Goal: Task Accomplishment & Management: Manage account settings

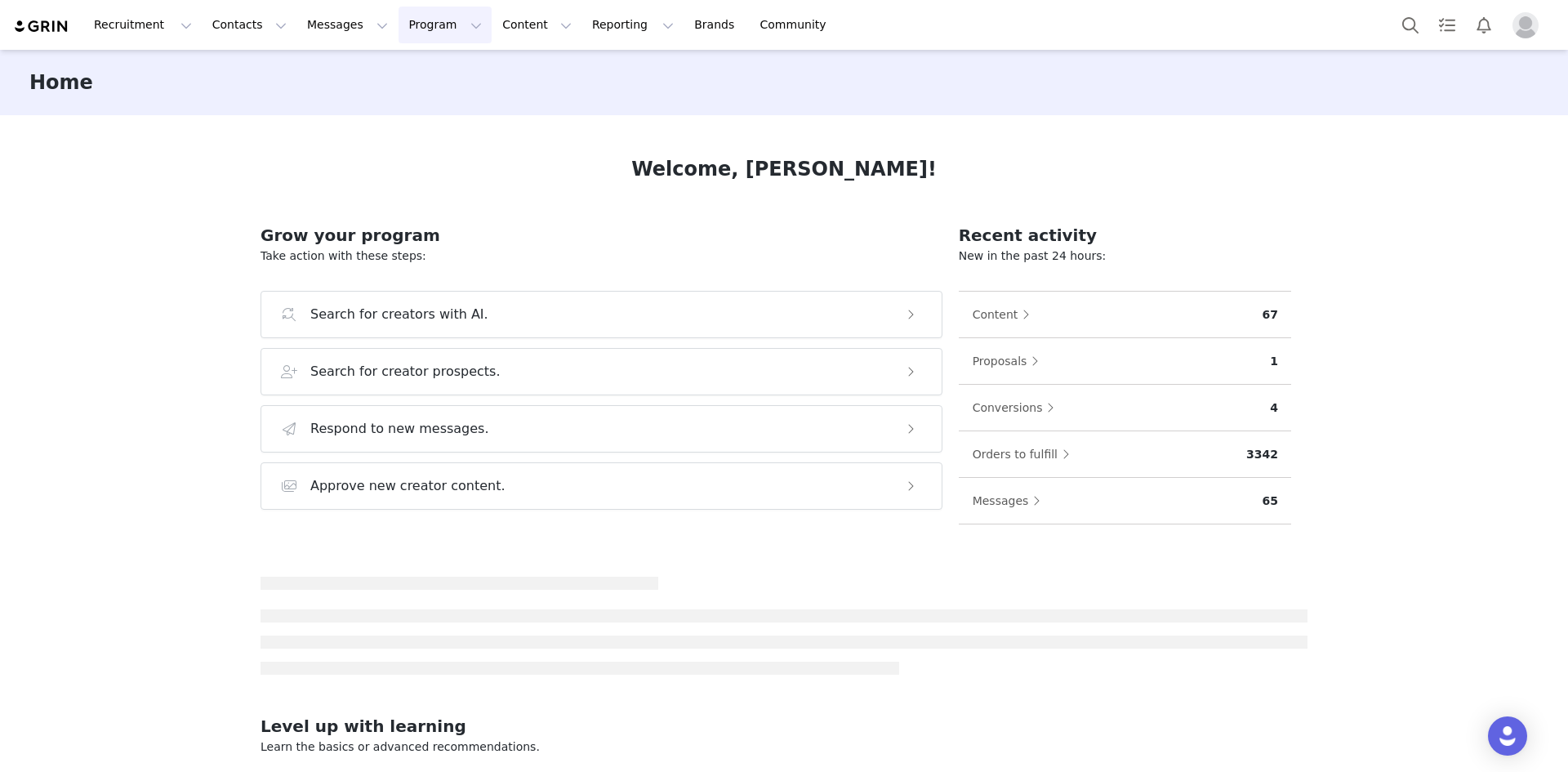
click at [413, 27] on button "Program Program" at bounding box center [444, 25] width 93 height 37
click at [409, 66] on p "Activations" at bounding box center [402, 72] width 63 height 17
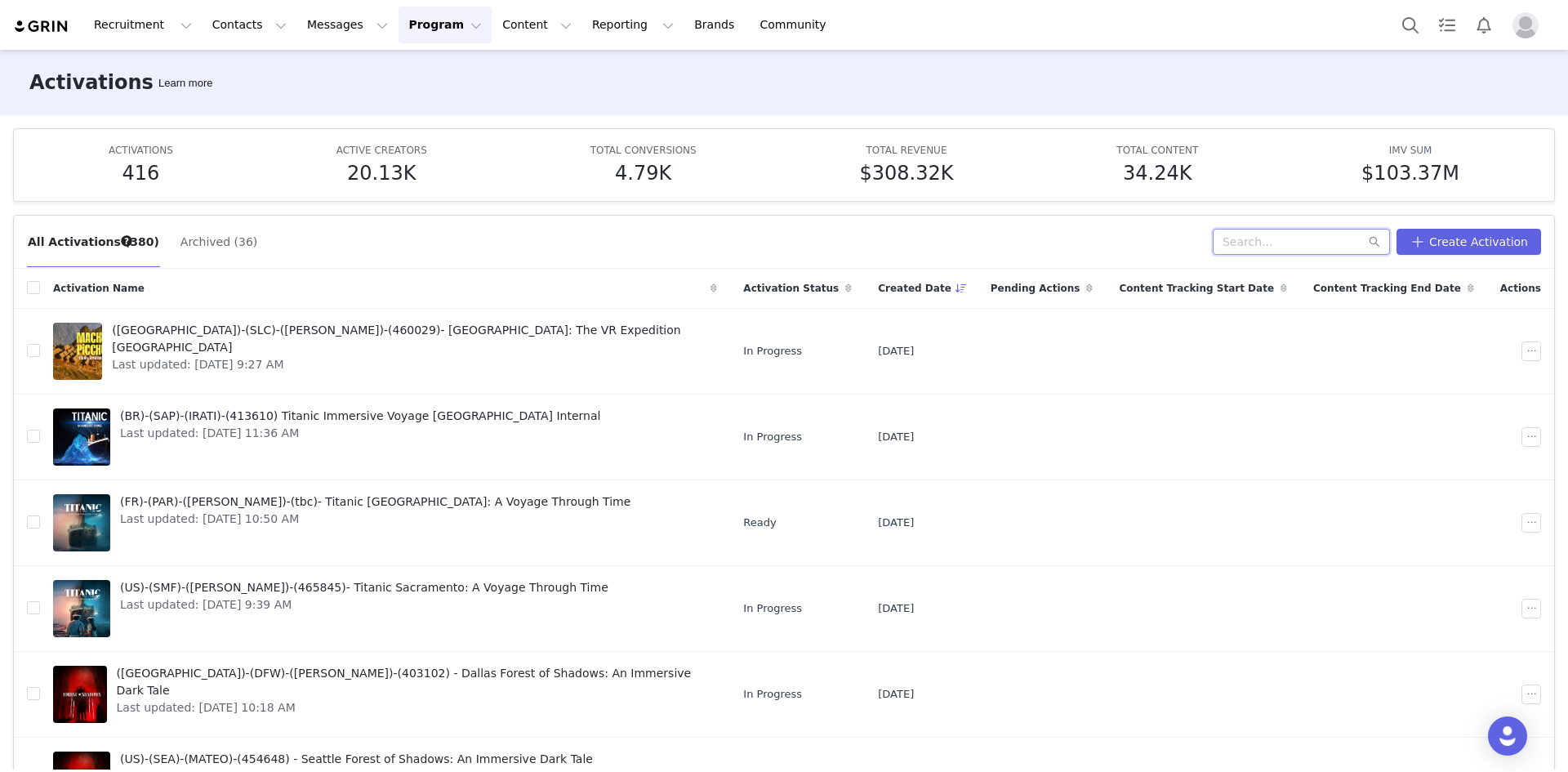
click at [1306, 229] on input "text" at bounding box center [1301, 242] width 177 height 27
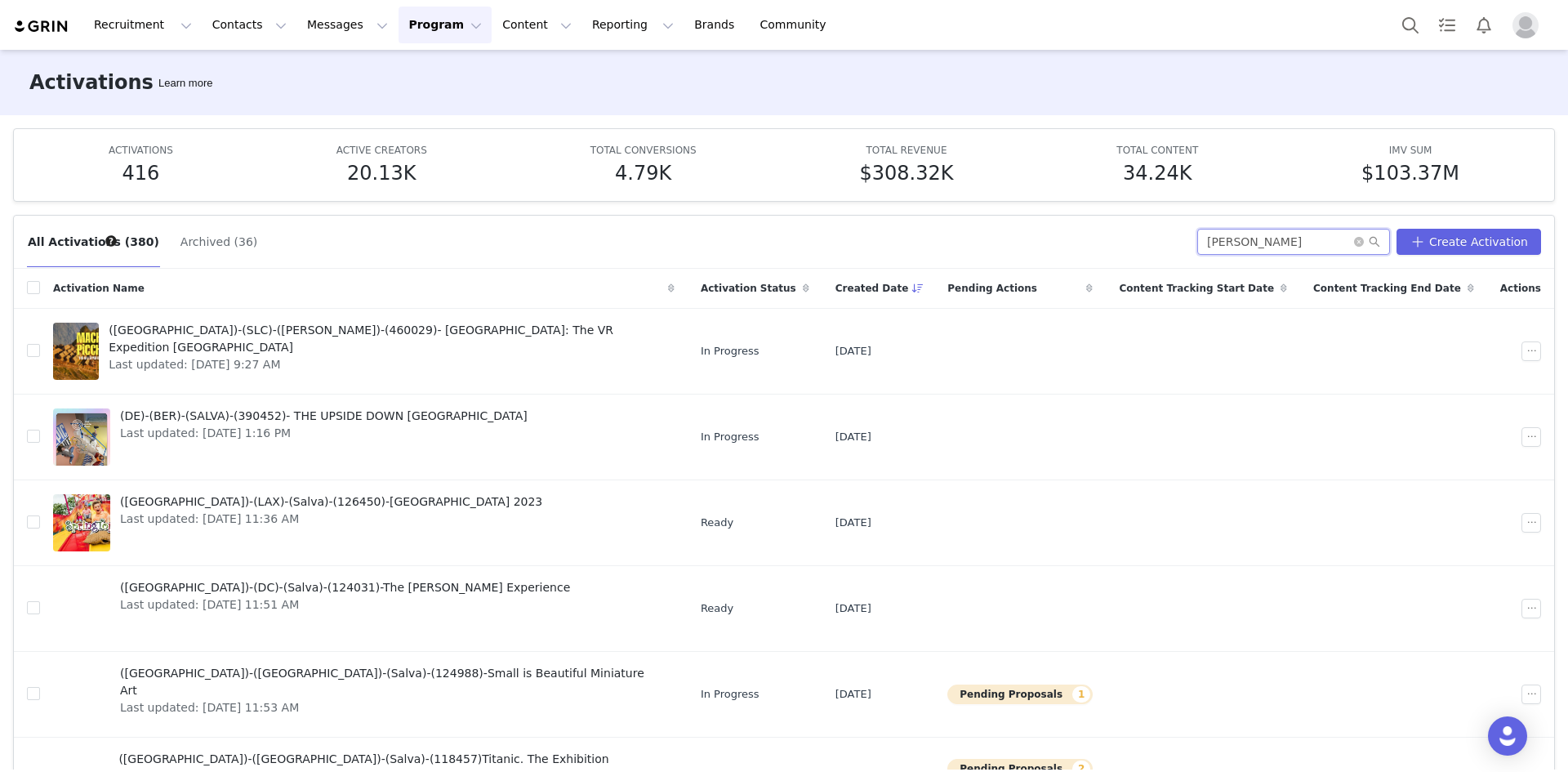
click at [1299, 239] on input "[PERSON_NAME]" at bounding box center [1293, 242] width 193 height 27
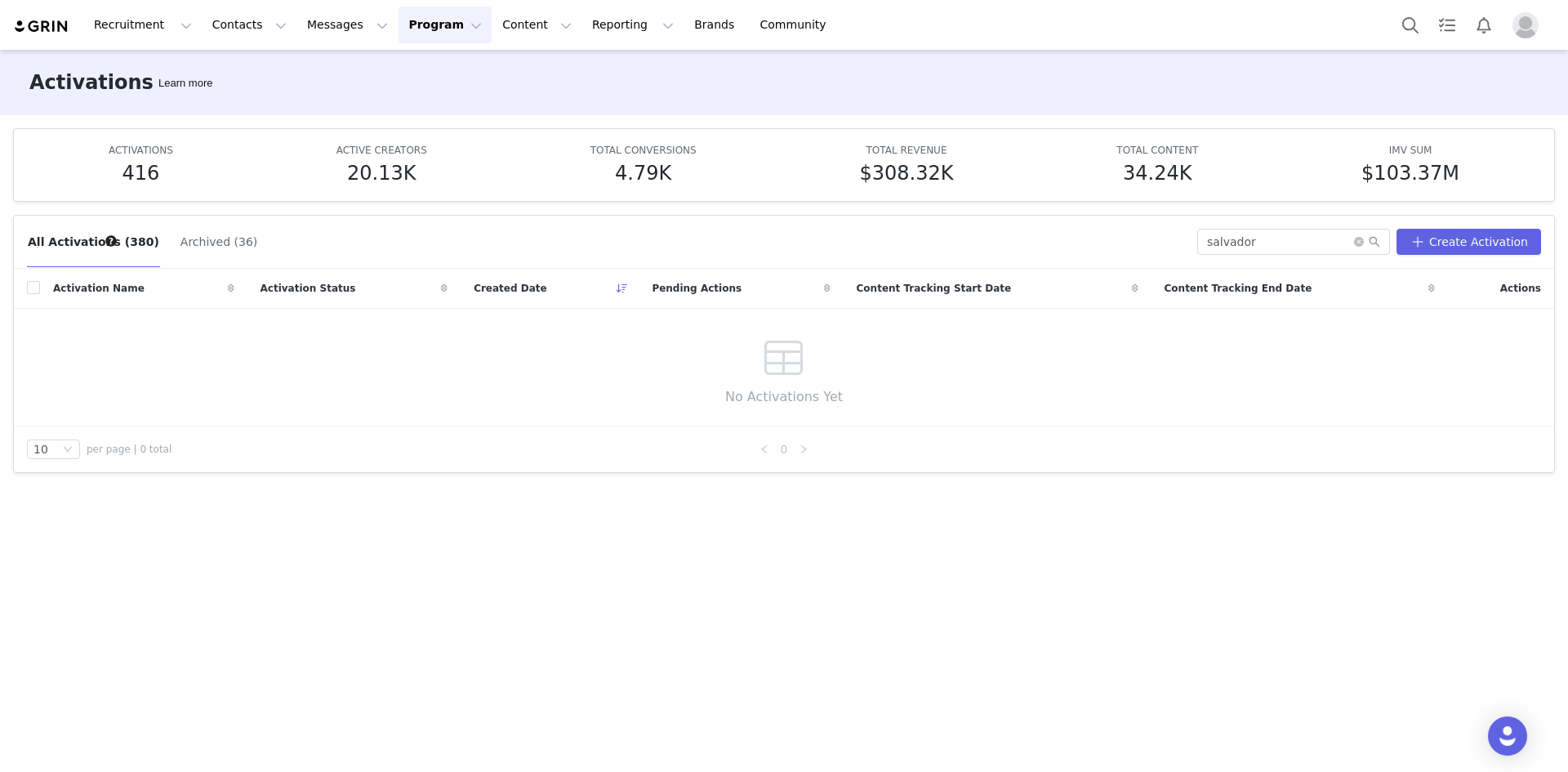
click at [398, 31] on button "Program Program" at bounding box center [444, 25] width 93 height 37
click at [406, 73] on p "Activations" at bounding box center [402, 72] width 63 height 17
click at [1300, 244] on input "salvador" at bounding box center [1293, 242] width 193 height 27
type input "s"
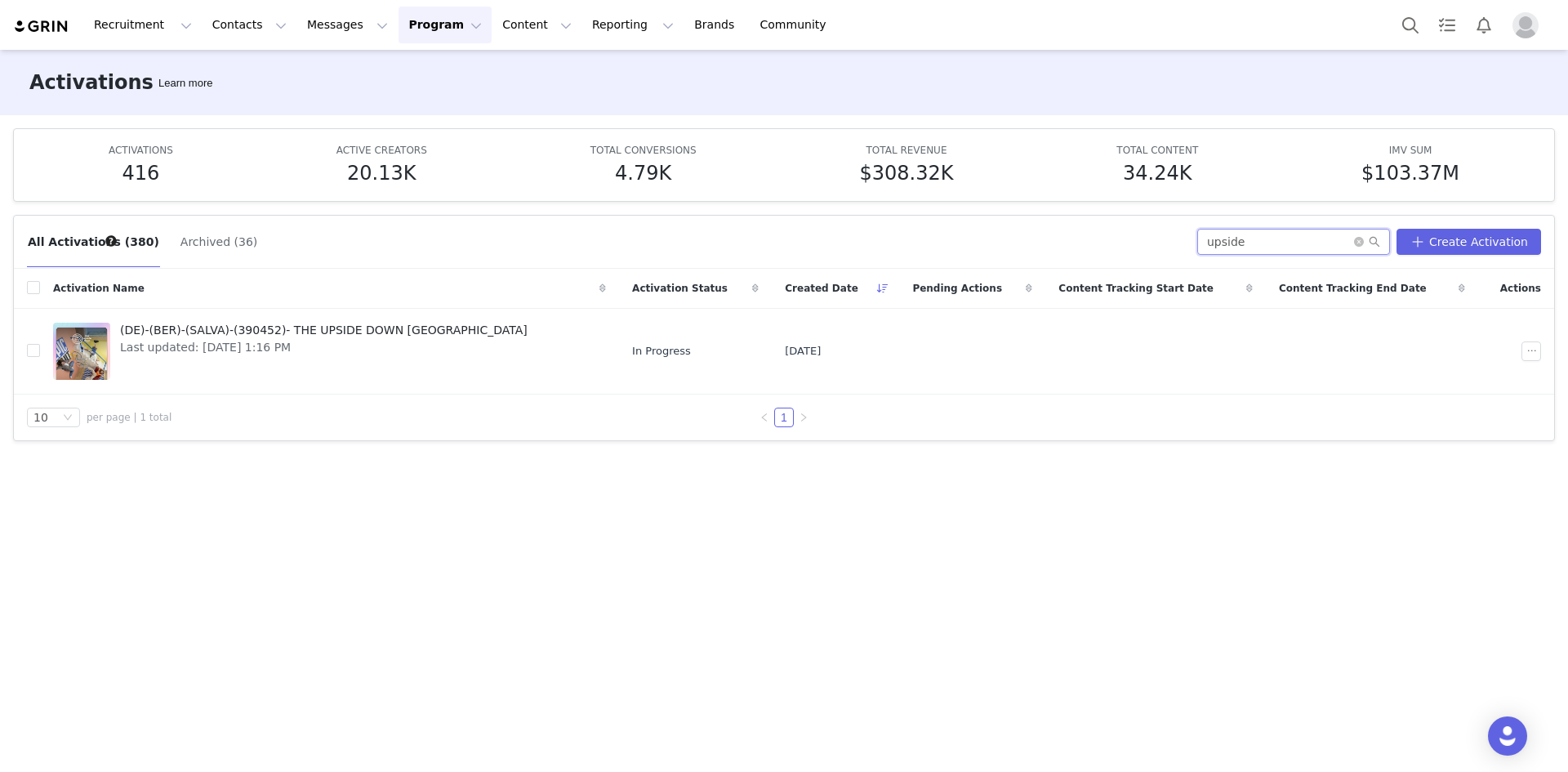
type input "upside"
click at [371, 337] on span "(DE)-(BER)-(SALVA)-(390452)- THE UPSIDE DOWN [GEOGRAPHIC_DATA]" at bounding box center [324, 331] width 408 height 17
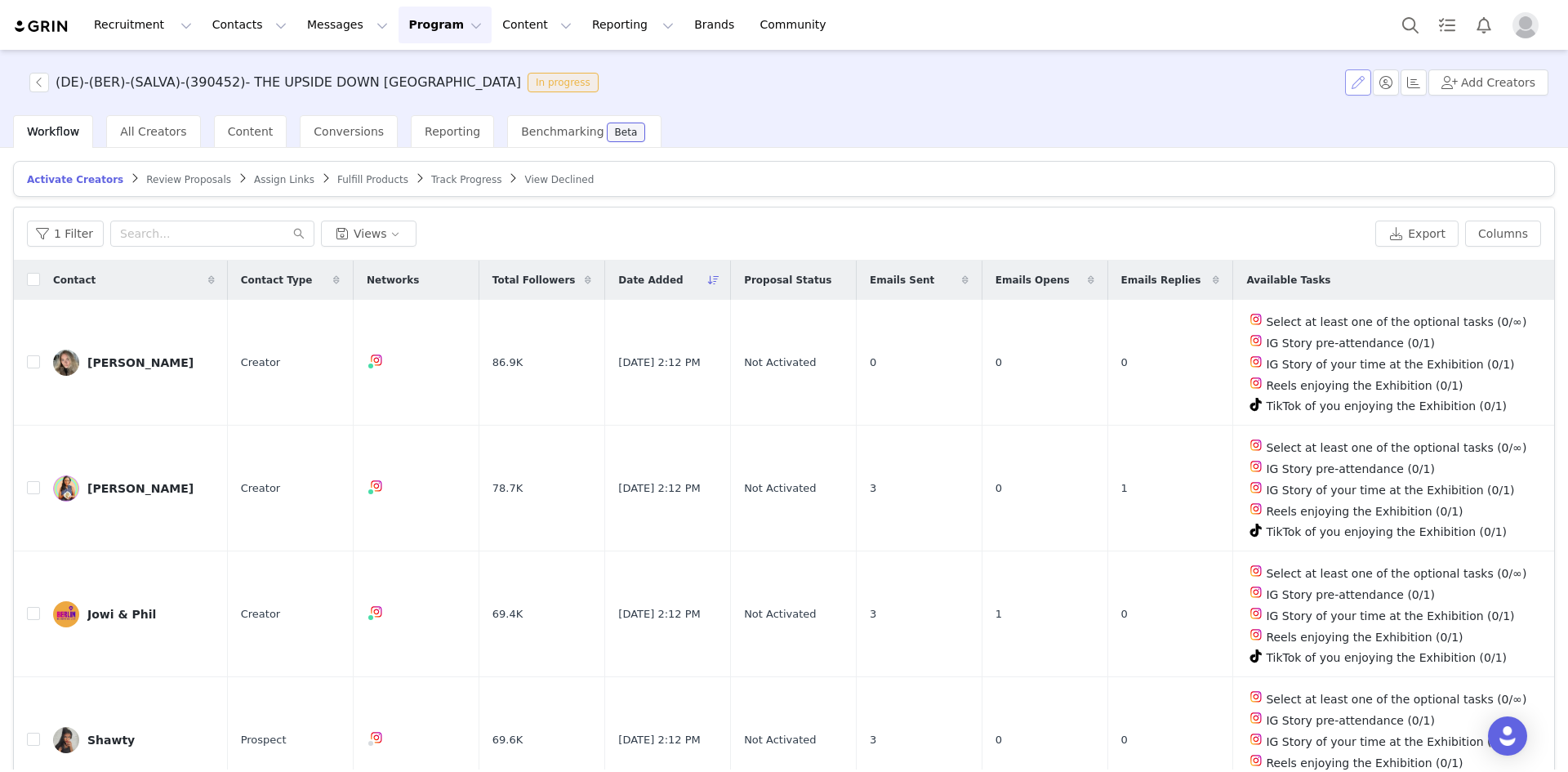
click at [1368, 84] on button "button" at bounding box center [1357, 82] width 27 height 27
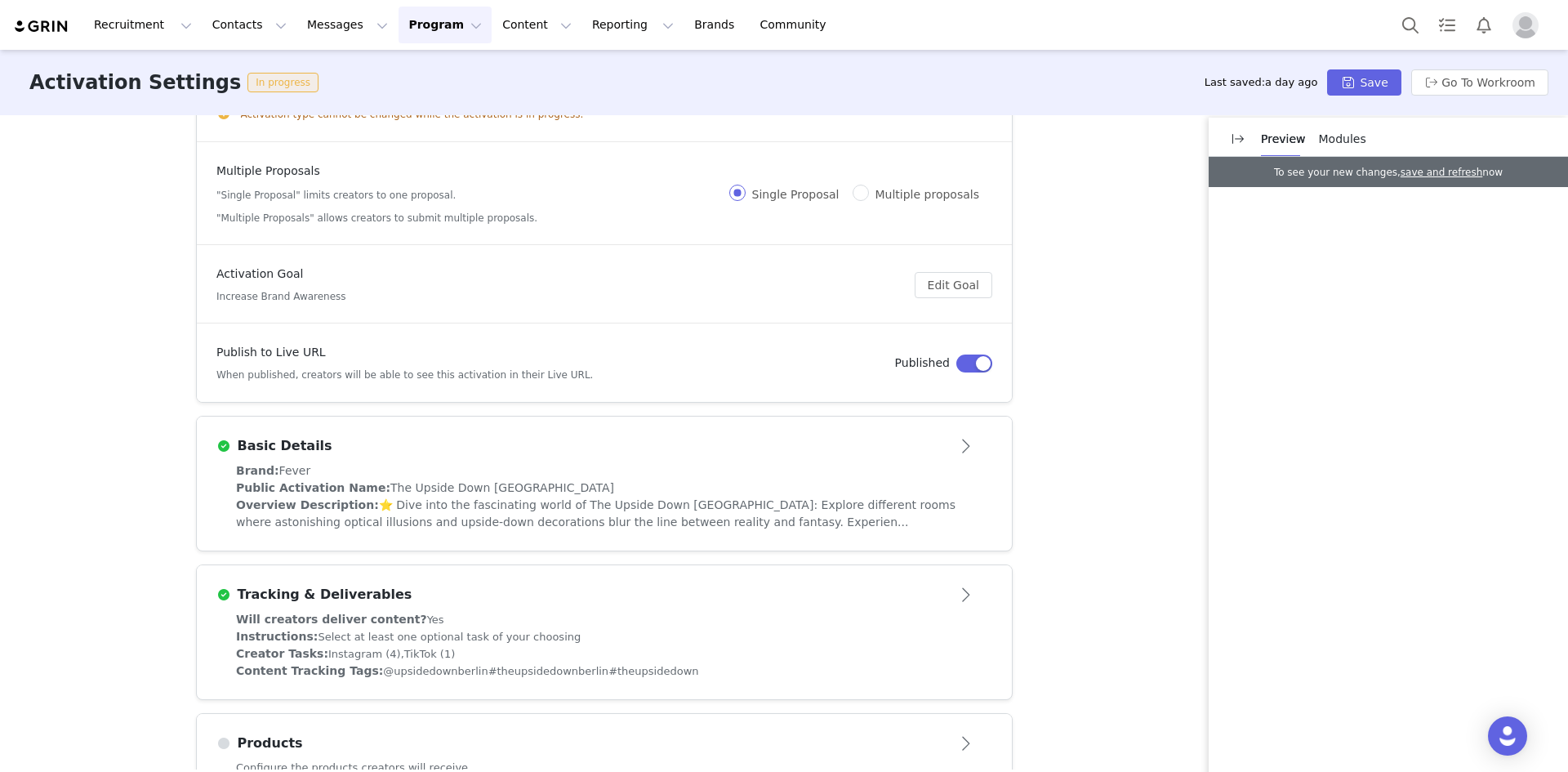
scroll to position [245, 0]
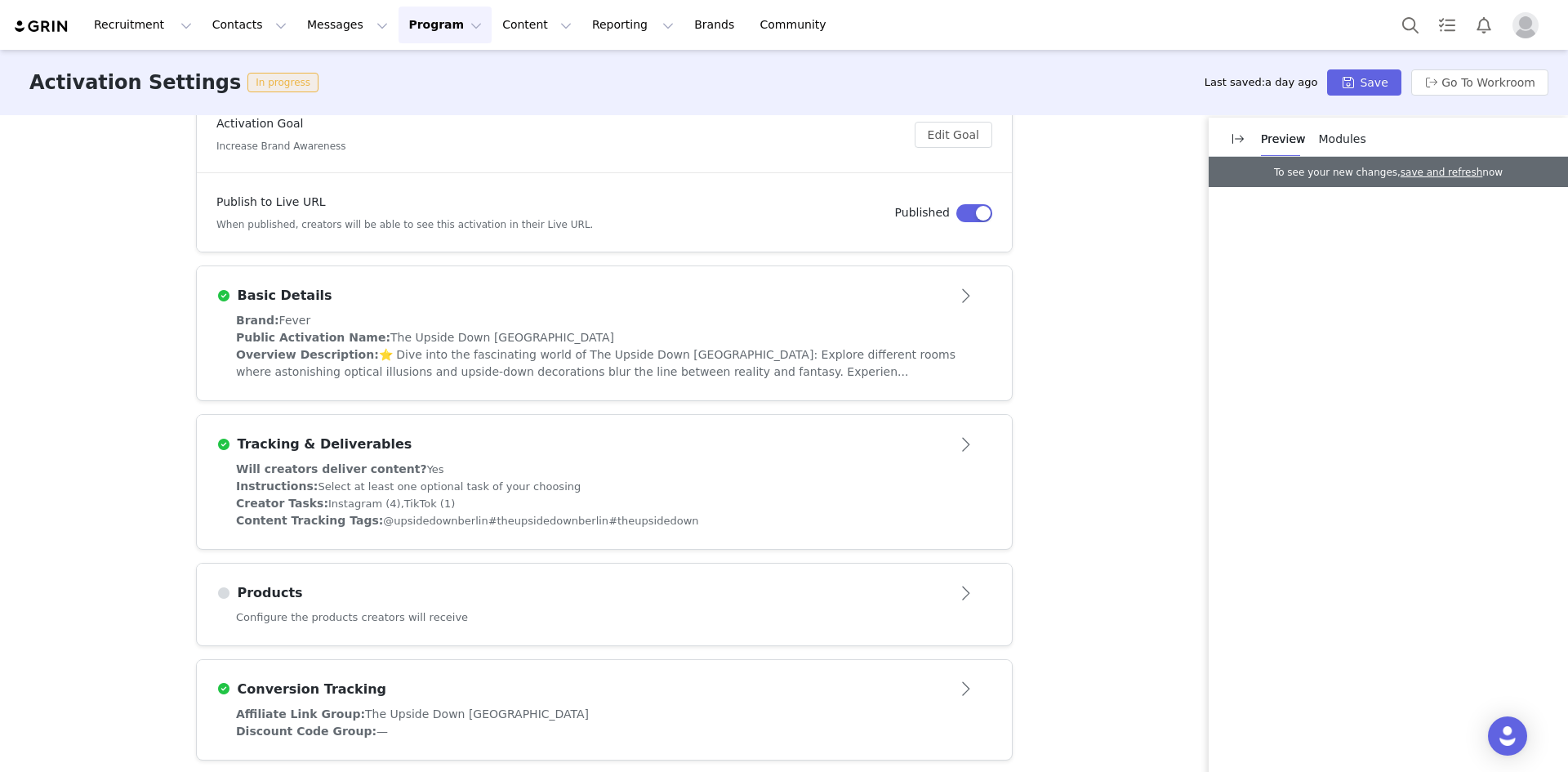
click at [575, 367] on span "⭐ Dive into the fascinating world of The Upside Down [GEOGRAPHIC_DATA]: Explore…" at bounding box center [596, 362] width 719 height 30
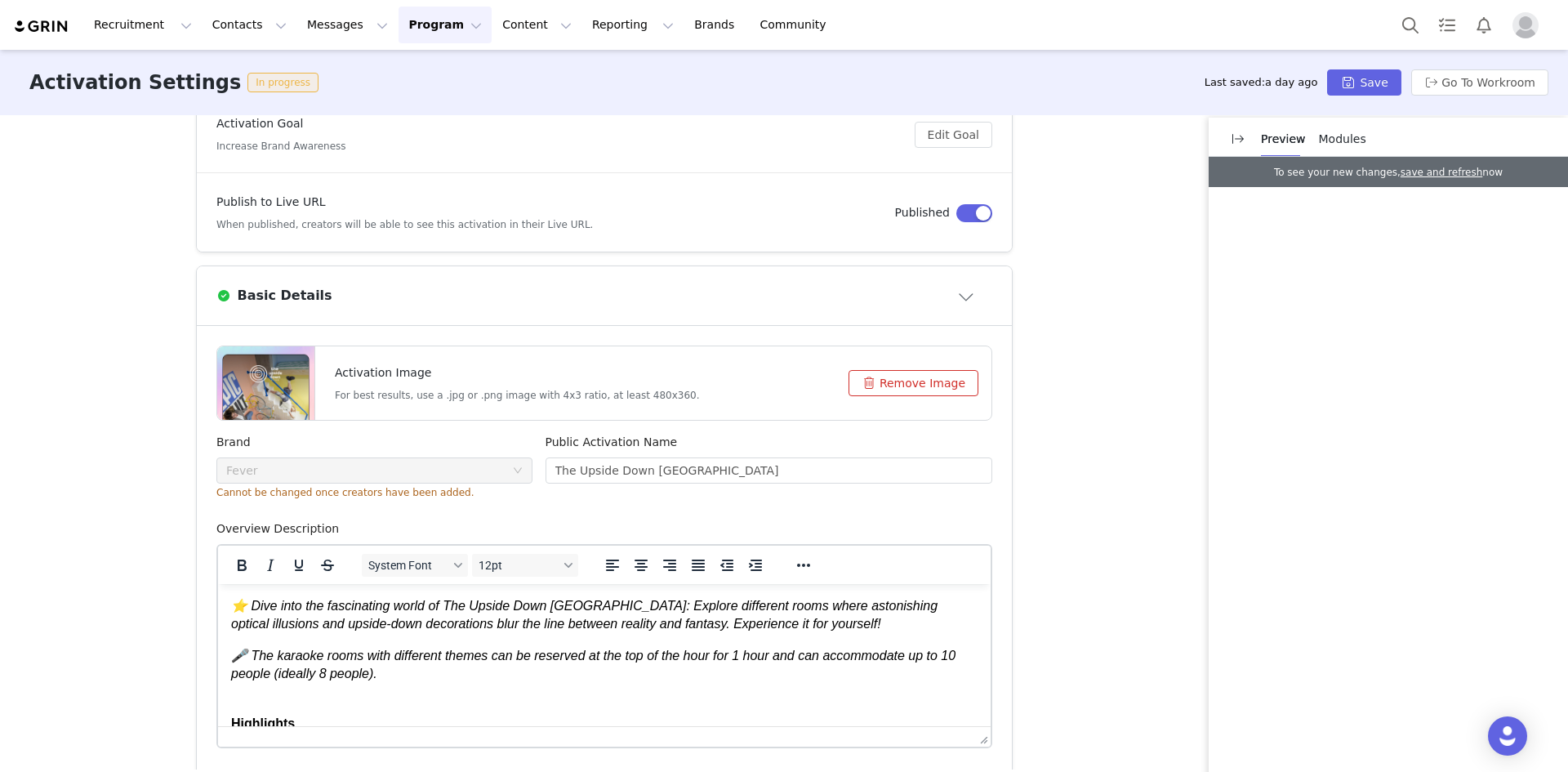
scroll to position [0, 0]
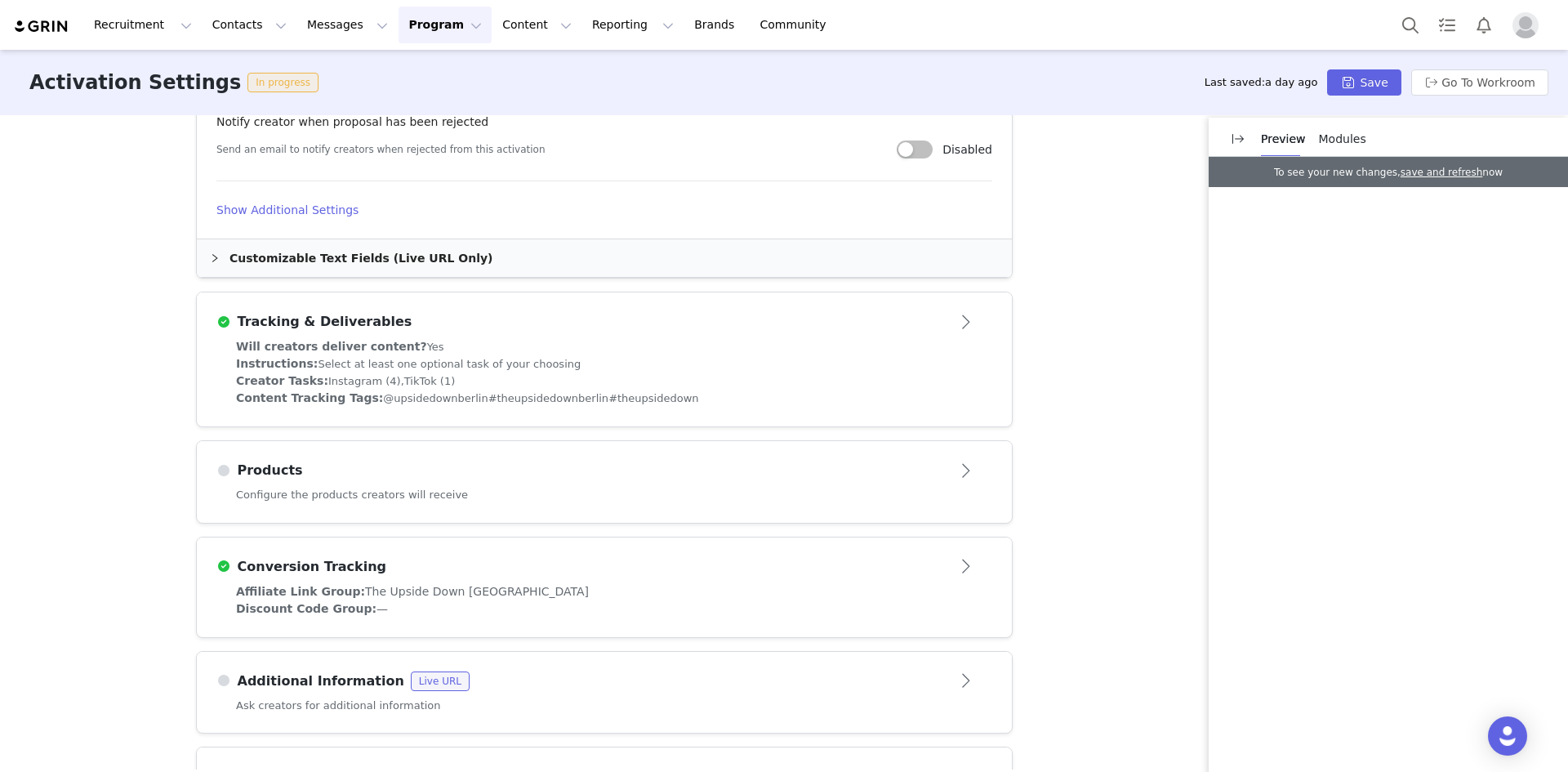
click at [435, 379] on div "Creator Tasks: Instagram (4), TikTok (1)" at bounding box center [605, 381] width 736 height 17
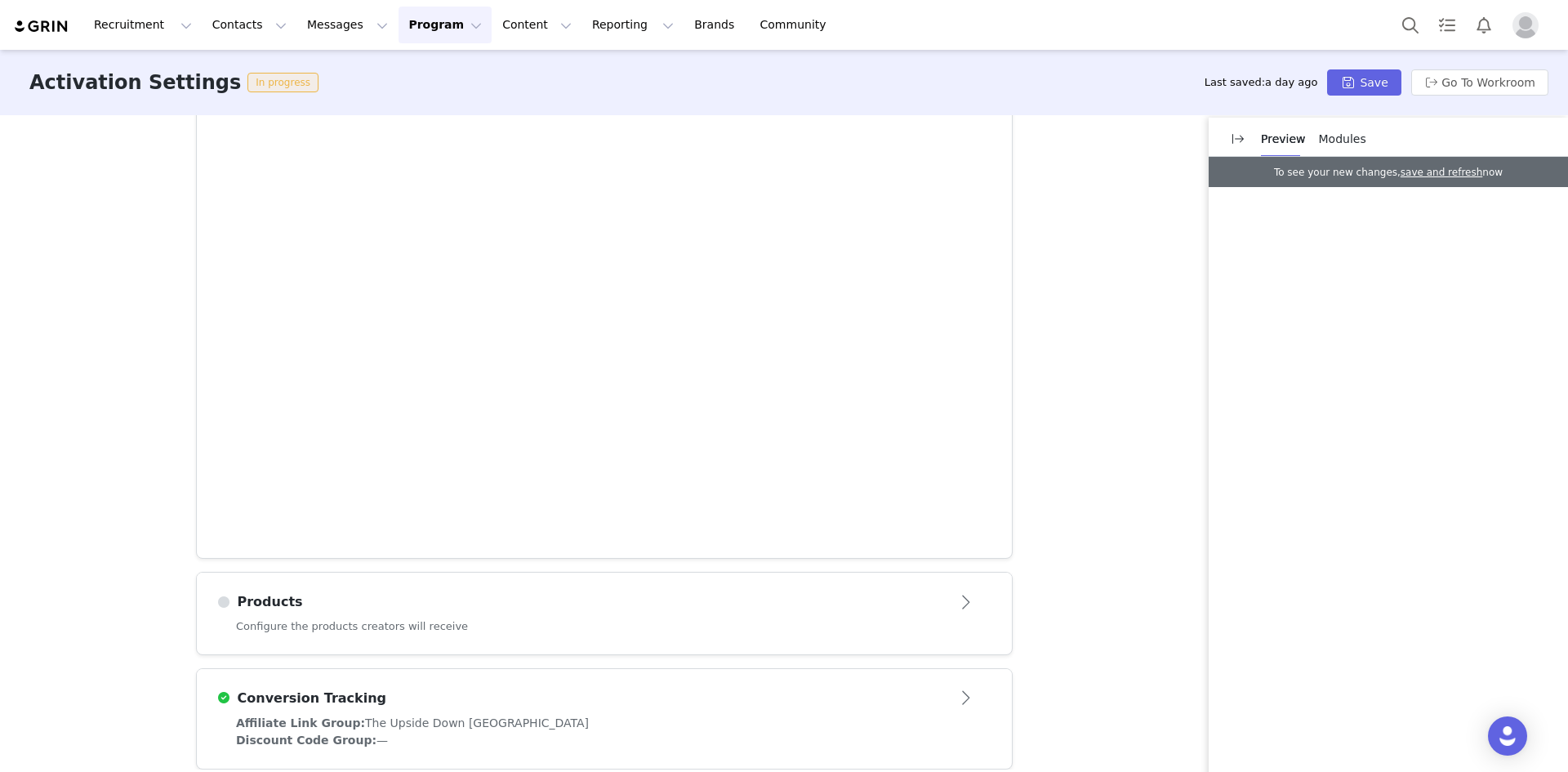
scroll to position [883, 0]
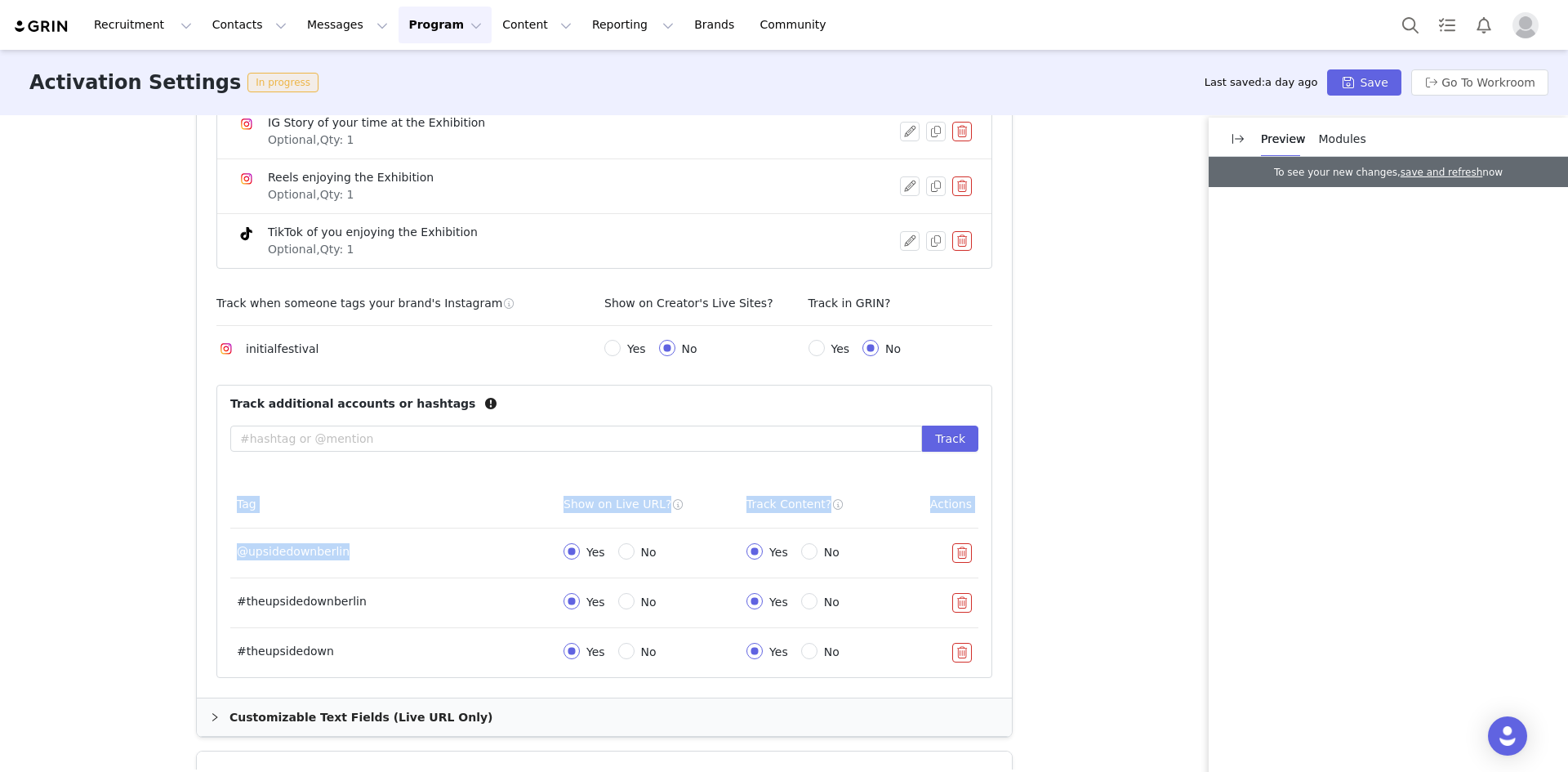
drag, startPoint x: 342, startPoint y: 553, endPoint x: 219, endPoint y: 554, distance: 123.0
click at [219, 554] on div "Tag Show on Live URL? Track Content? Actions @upsidedownberlin Yes No Yes No #t…" at bounding box center [605, 579] width 774 height 196
click at [297, 554] on td "@upsidedownberlin" at bounding box center [393, 554] width 326 height 50
drag, startPoint x: 342, startPoint y: 554, endPoint x: 230, endPoint y: 557, distance: 112.0
click at [230, 557] on td "@upsidedownberlin" at bounding box center [393, 554] width 326 height 50
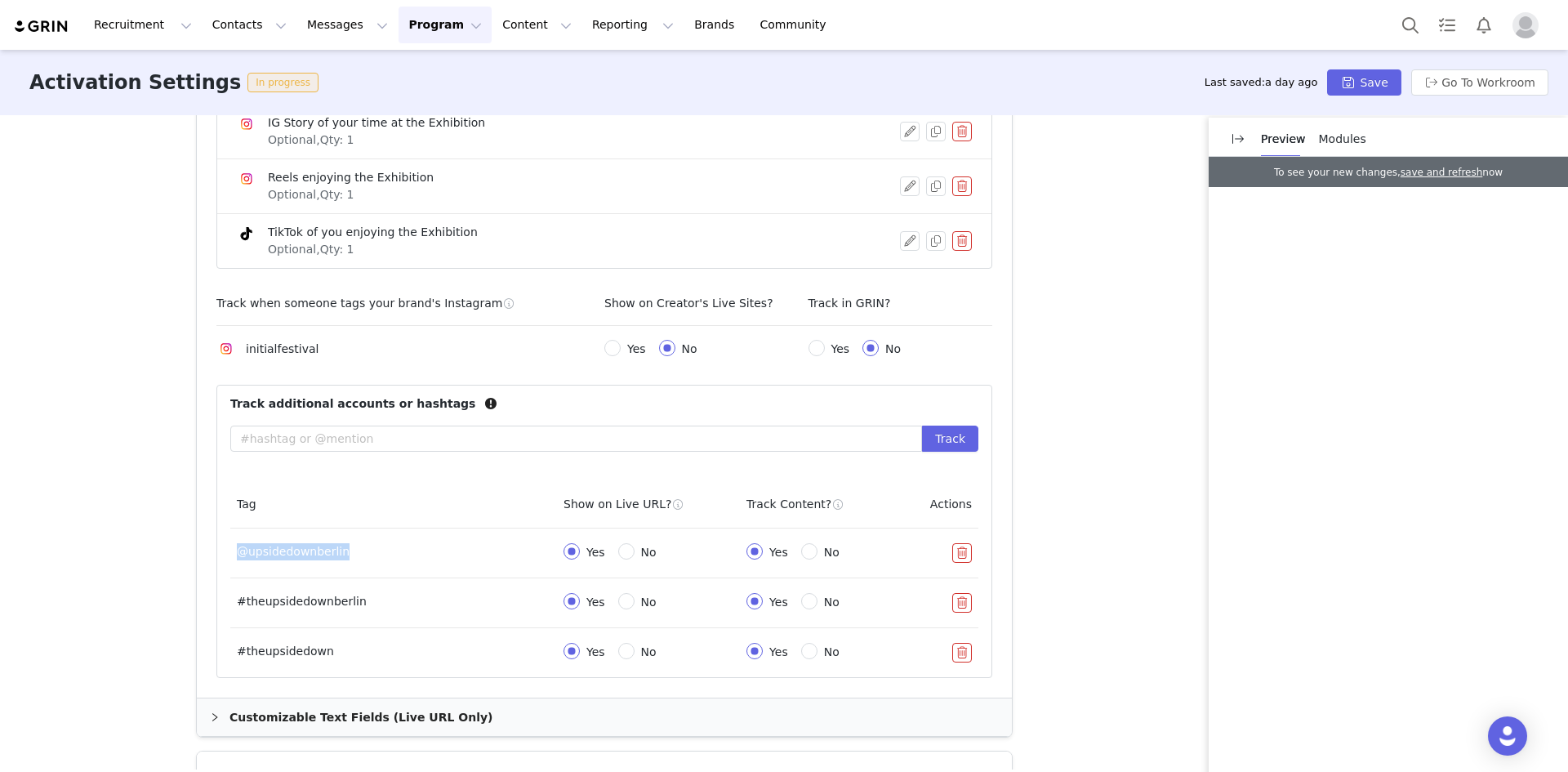
copy td "@upsidedownberlin"
drag, startPoint x: 344, startPoint y: 601, endPoint x: 232, endPoint y: 605, distance: 112.1
click at [232, 605] on td "#theupsidedownberlin" at bounding box center [393, 603] width 326 height 50
copy td "#theupsidedownberlin"
drag, startPoint x: 330, startPoint y: 661, endPoint x: 222, endPoint y: 643, distance: 109.5
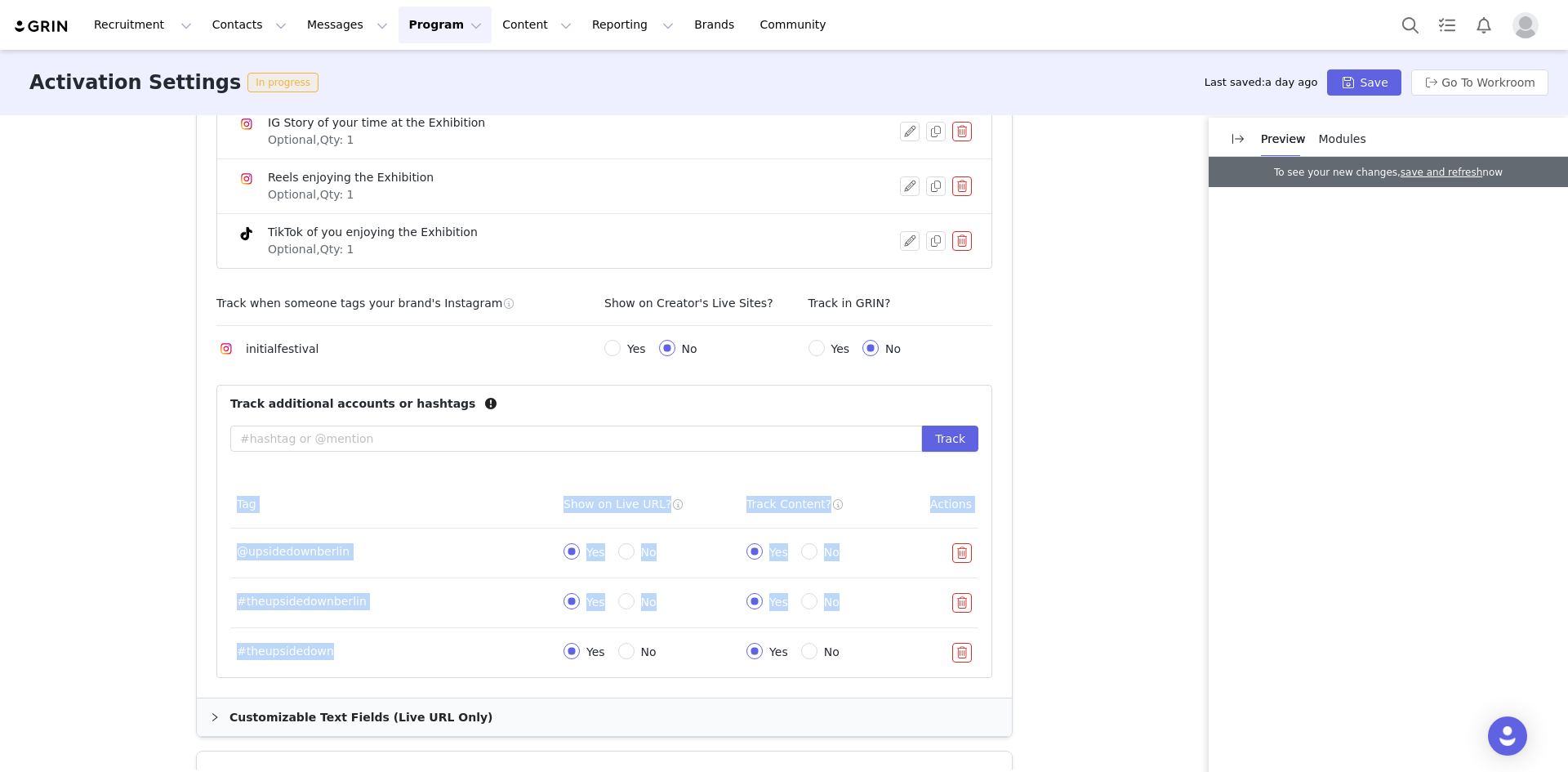
click at [222, 643] on div "Tag Show on Live URL? Track Content? Actions @upsidedownberlin Yes No Yes No #t…" at bounding box center [605, 579] width 774 height 196
click at [278, 643] on td "#theupsidedown" at bounding box center [393, 652] width 326 height 49
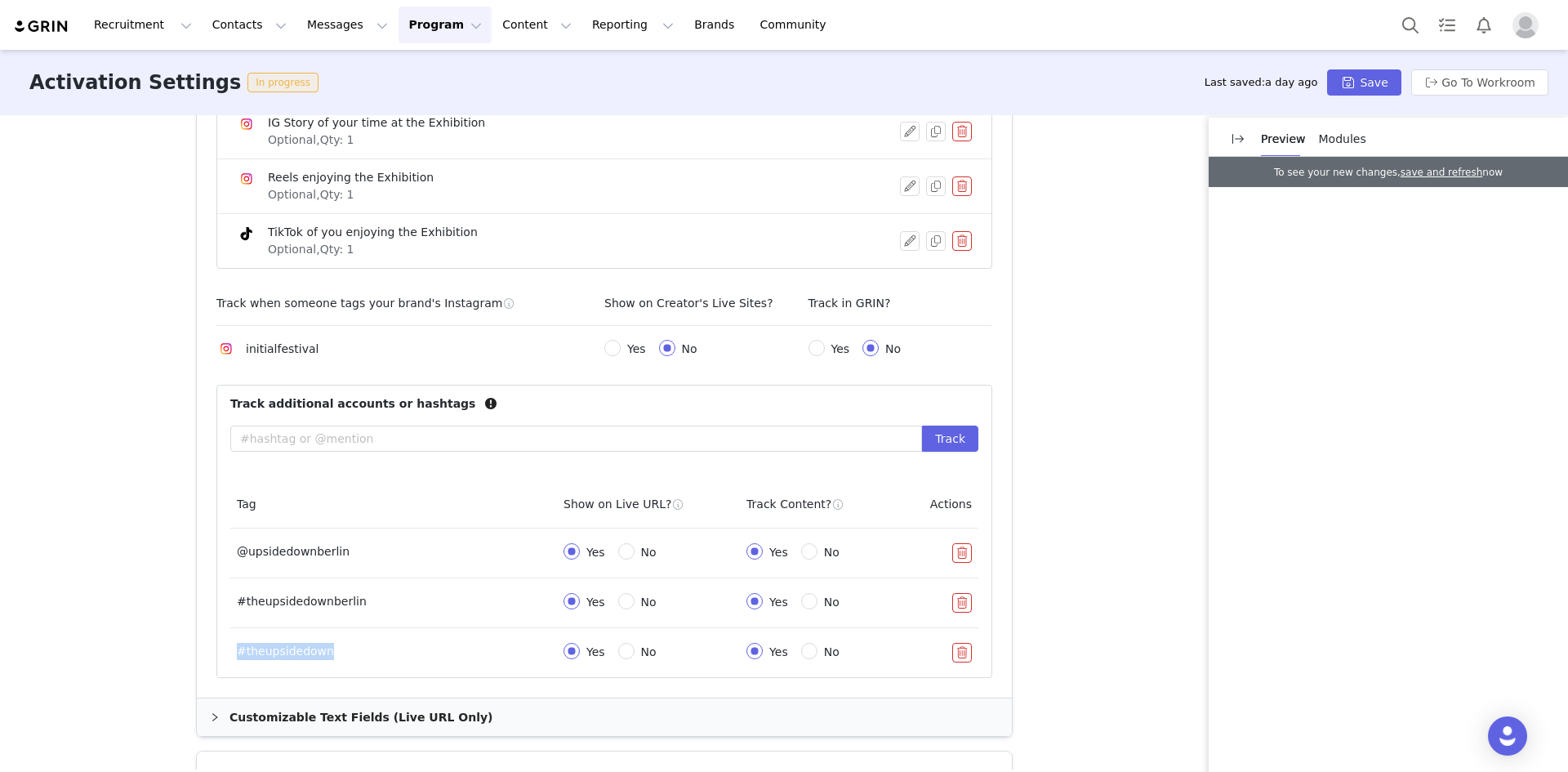
drag, startPoint x: 321, startPoint y: 650, endPoint x: 233, endPoint y: 651, distance: 88.0
click at [233, 651] on td "#theupsidedown" at bounding box center [393, 652] width 326 height 49
copy td "#theupsidedown"
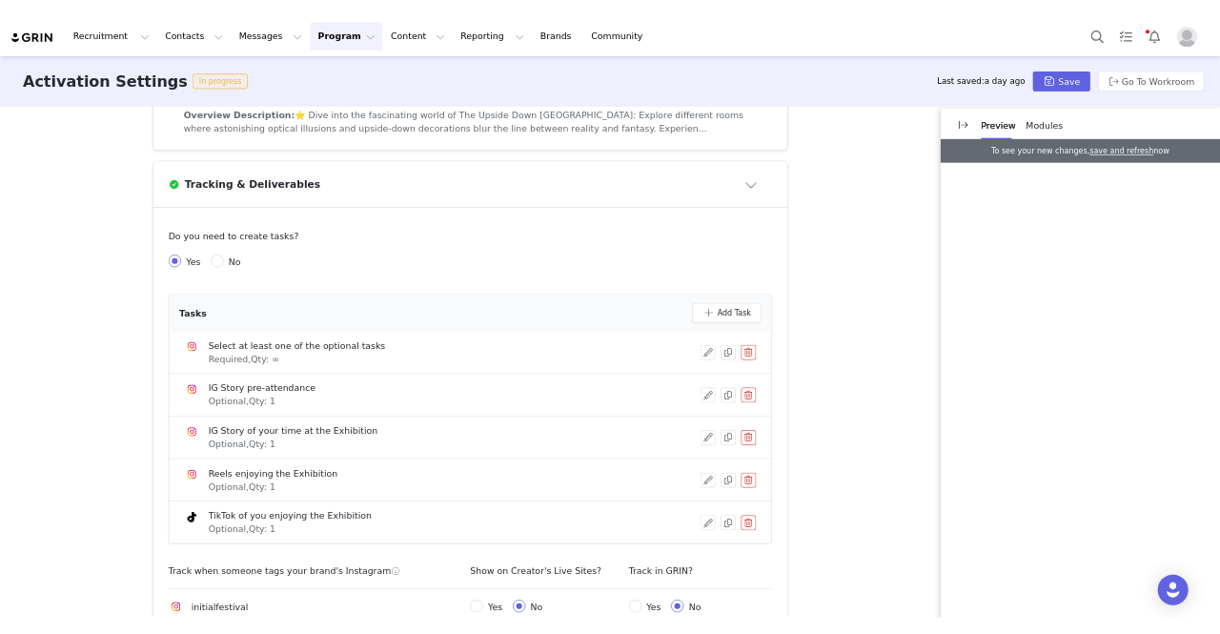
scroll to position [0, 0]
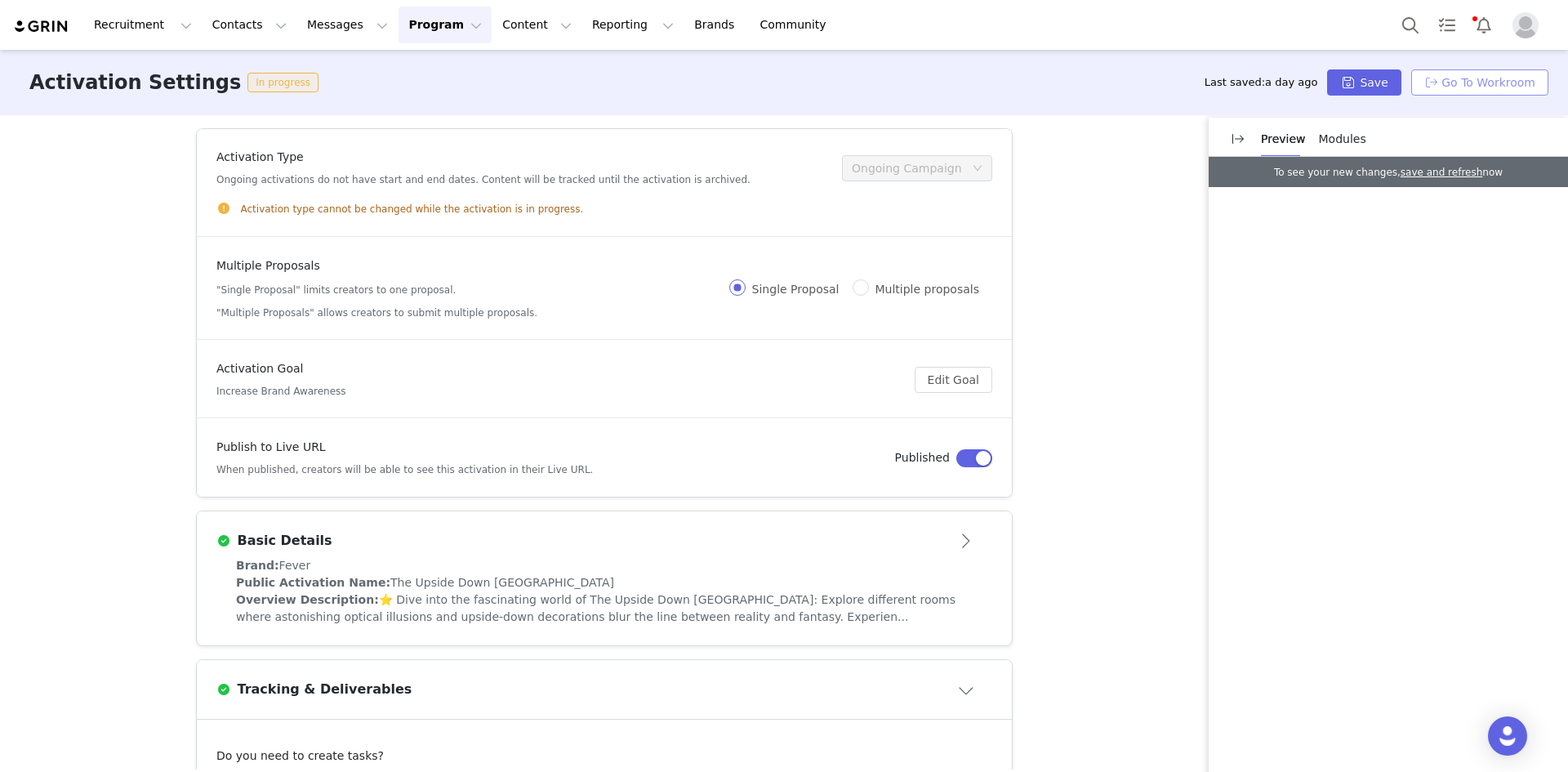
click at [1502, 75] on button "Go To Workroom" at bounding box center [1480, 82] width 137 height 27
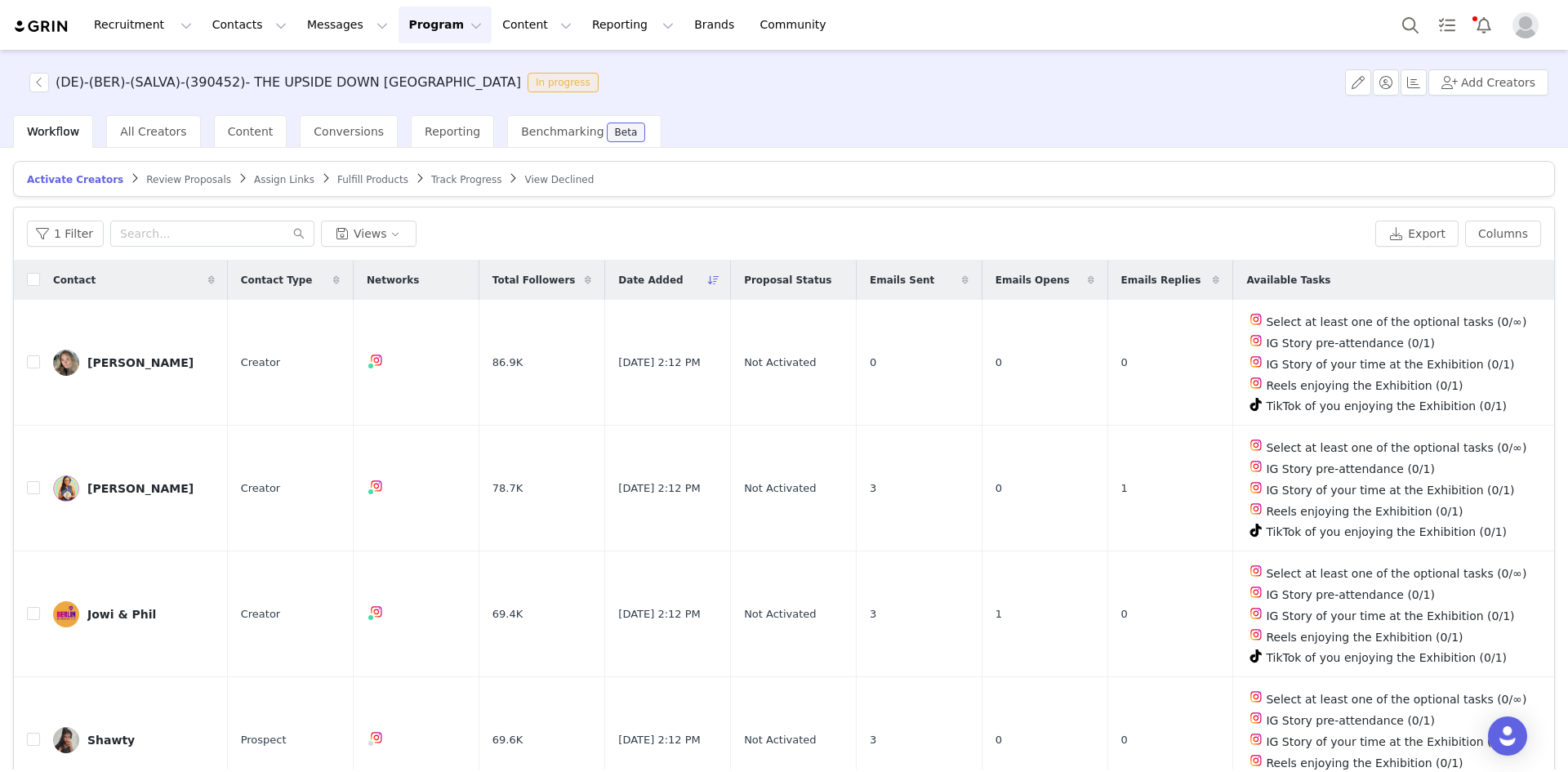
click at [56, 129] on span "Workflow" at bounding box center [52, 131] width 52 height 13
click at [1467, 80] on button "Add Creators" at bounding box center [1488, 82] width 120 height 27
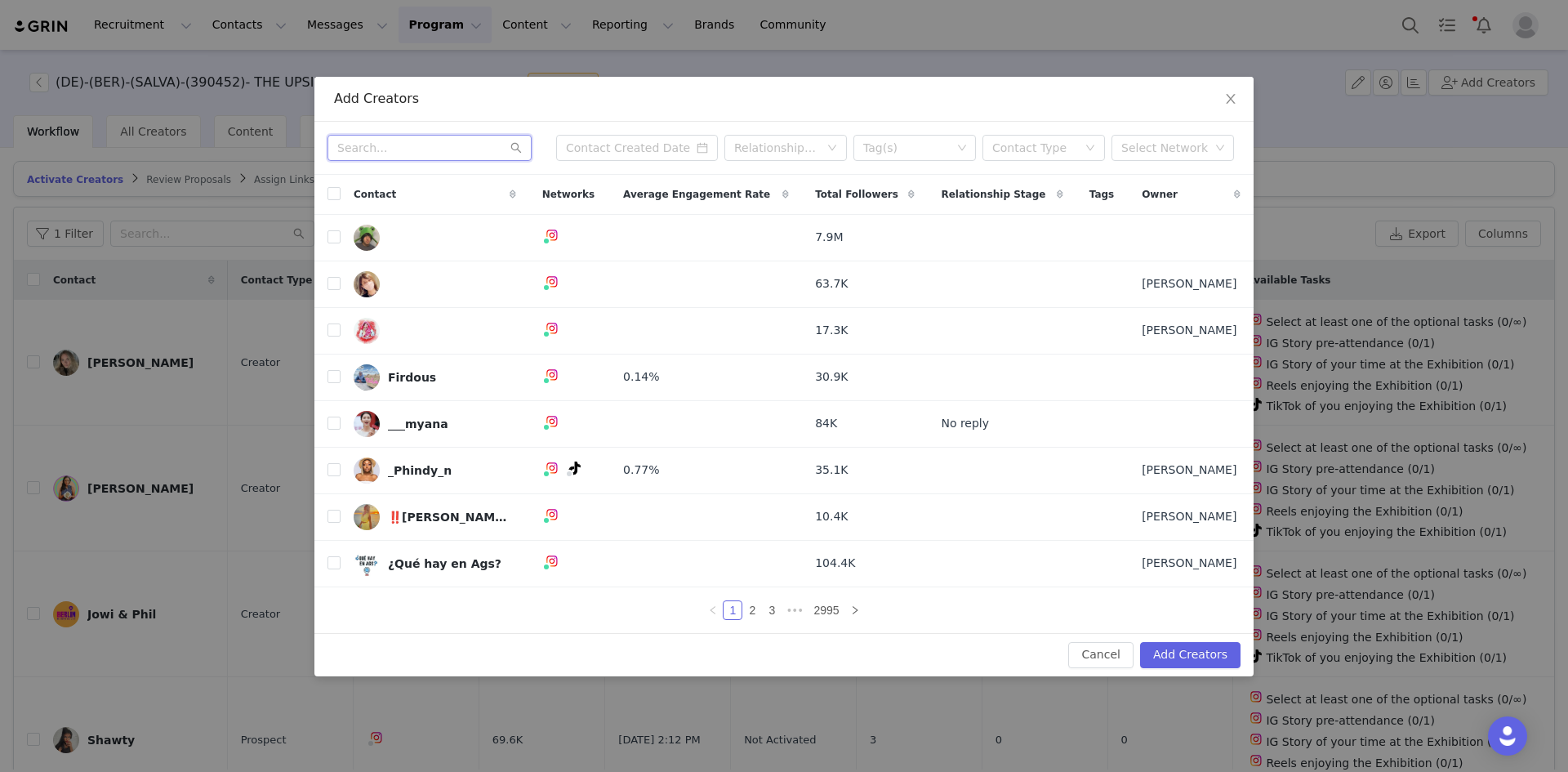
click at [427, 142] on input "text" at bounding box center [429, 147] width 204 height 27
paste input "mitvergnuegen"
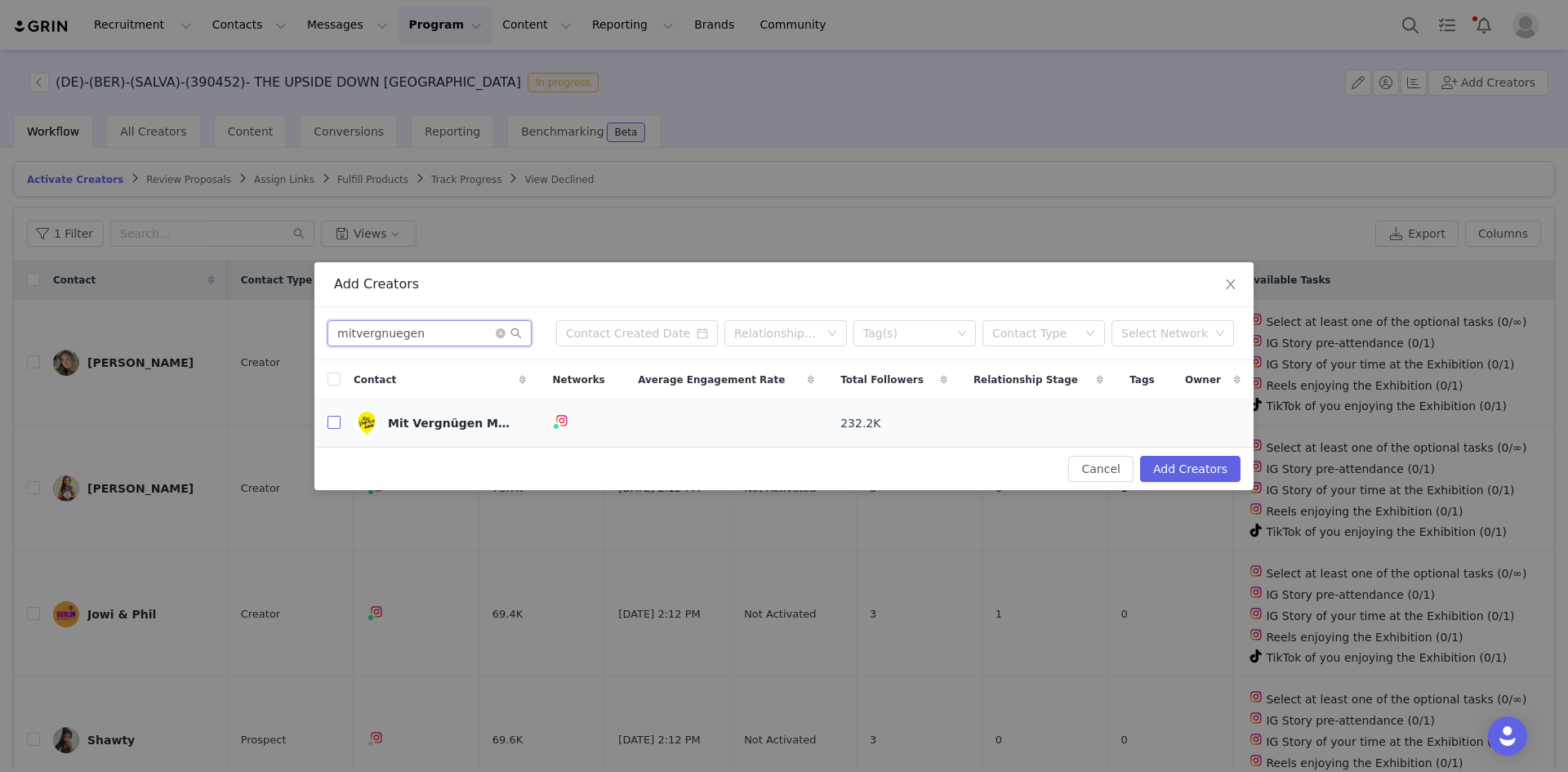
type input "mitvergnuegen"
click at [335, 429] on input "checkbox" at bounding box center [333, 422] width 13 height 13
checkbox input "true"
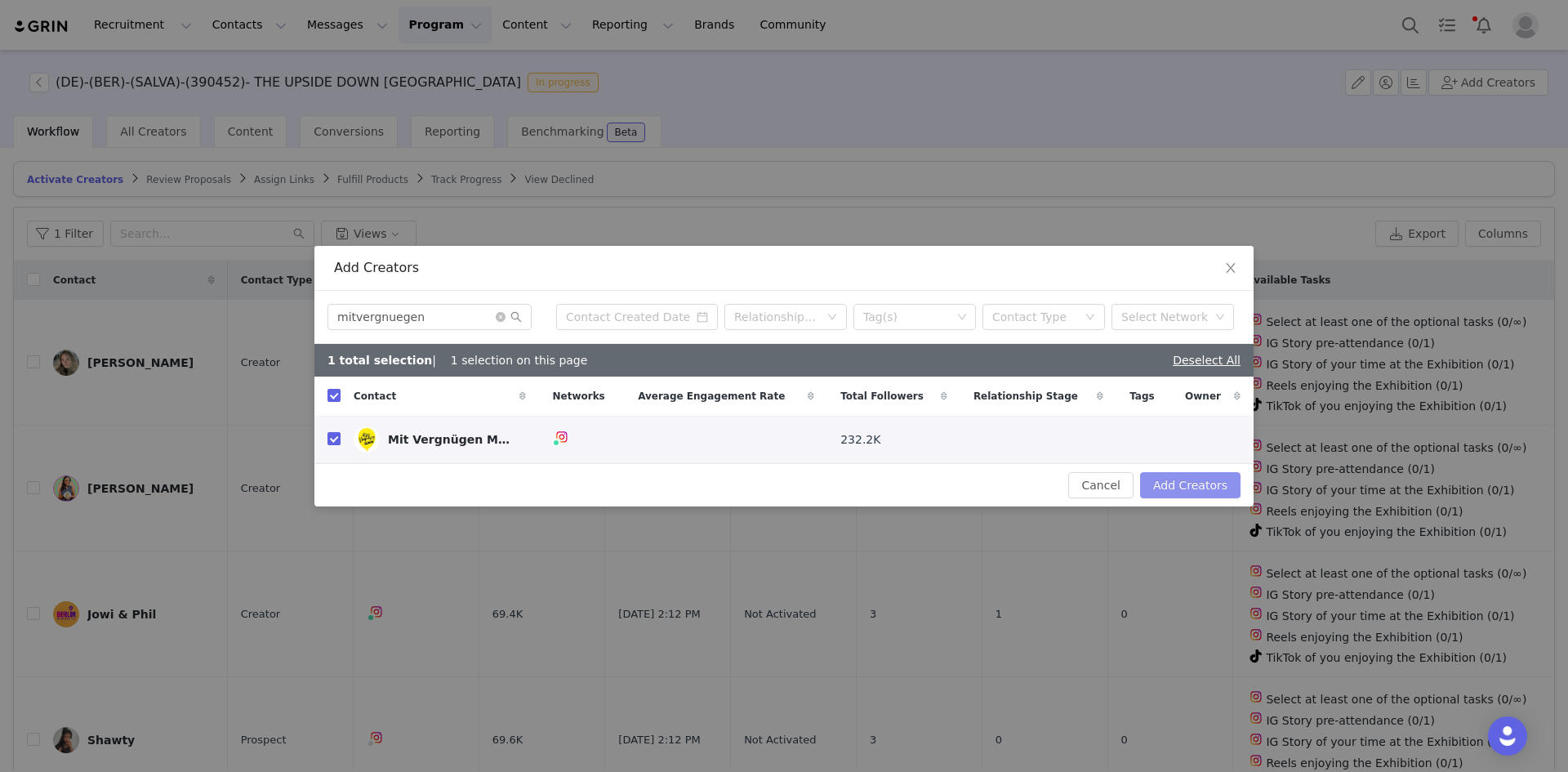
click at [1185, 482] on button "Add Creators" at bounding box center [1189, 485] width 100 height 27
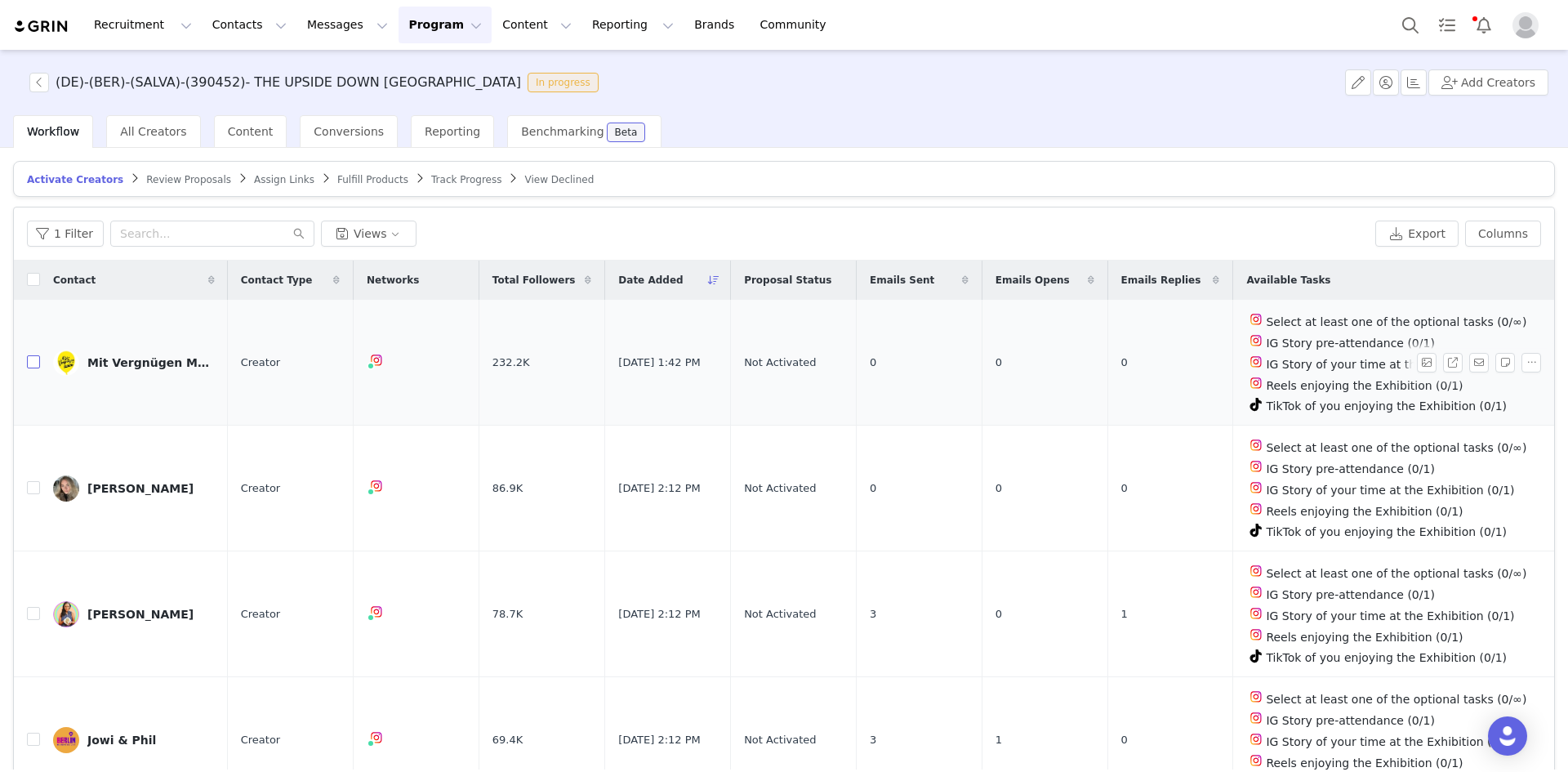
click at [36, 356] on input "checkbox" at bounding box center [33, 362] width 13 height 13
checkbox input "true"
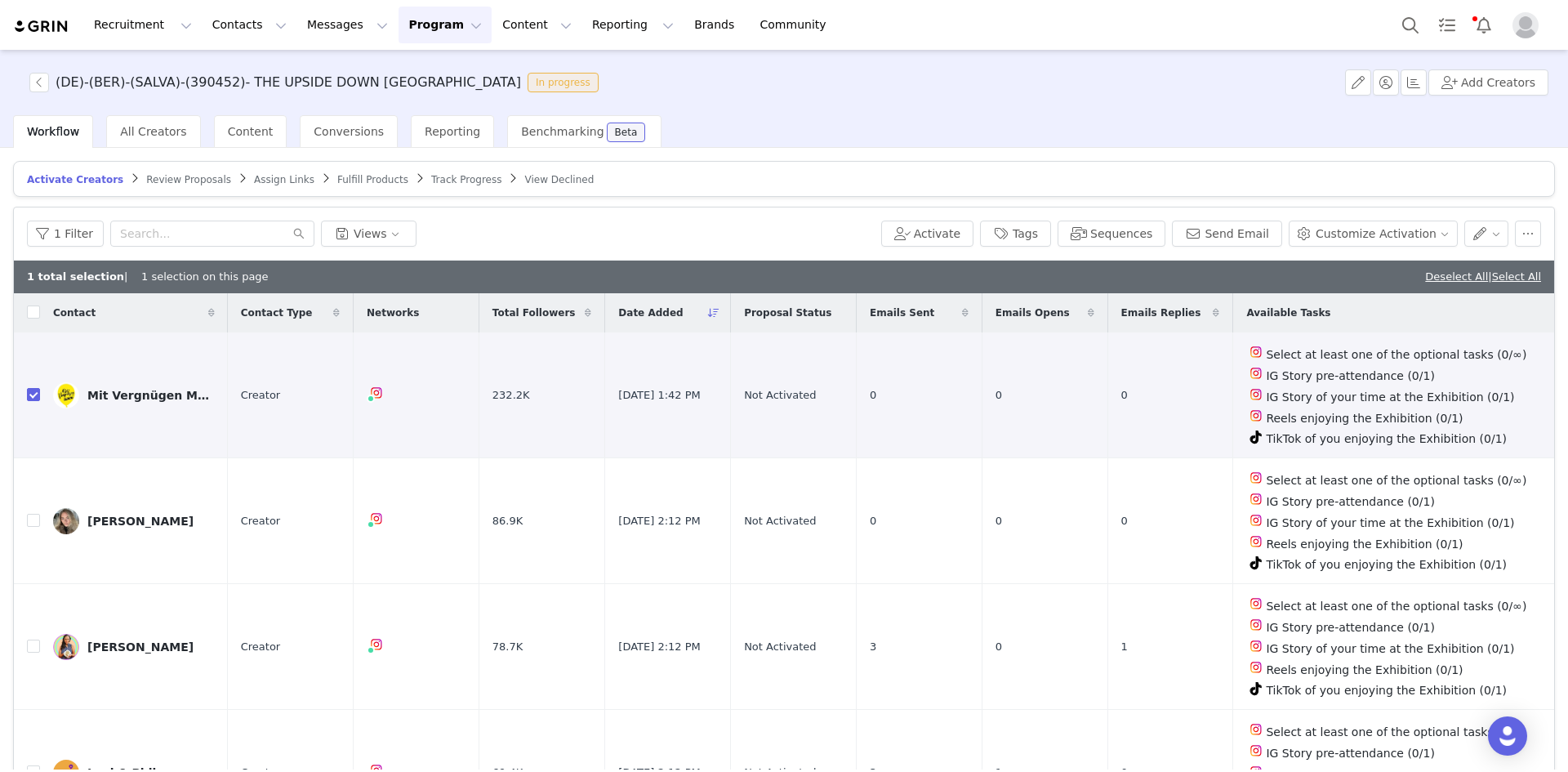
click at [254, 182] on span "Assign Links" at bounding box center [284, 179] width 61 height 11
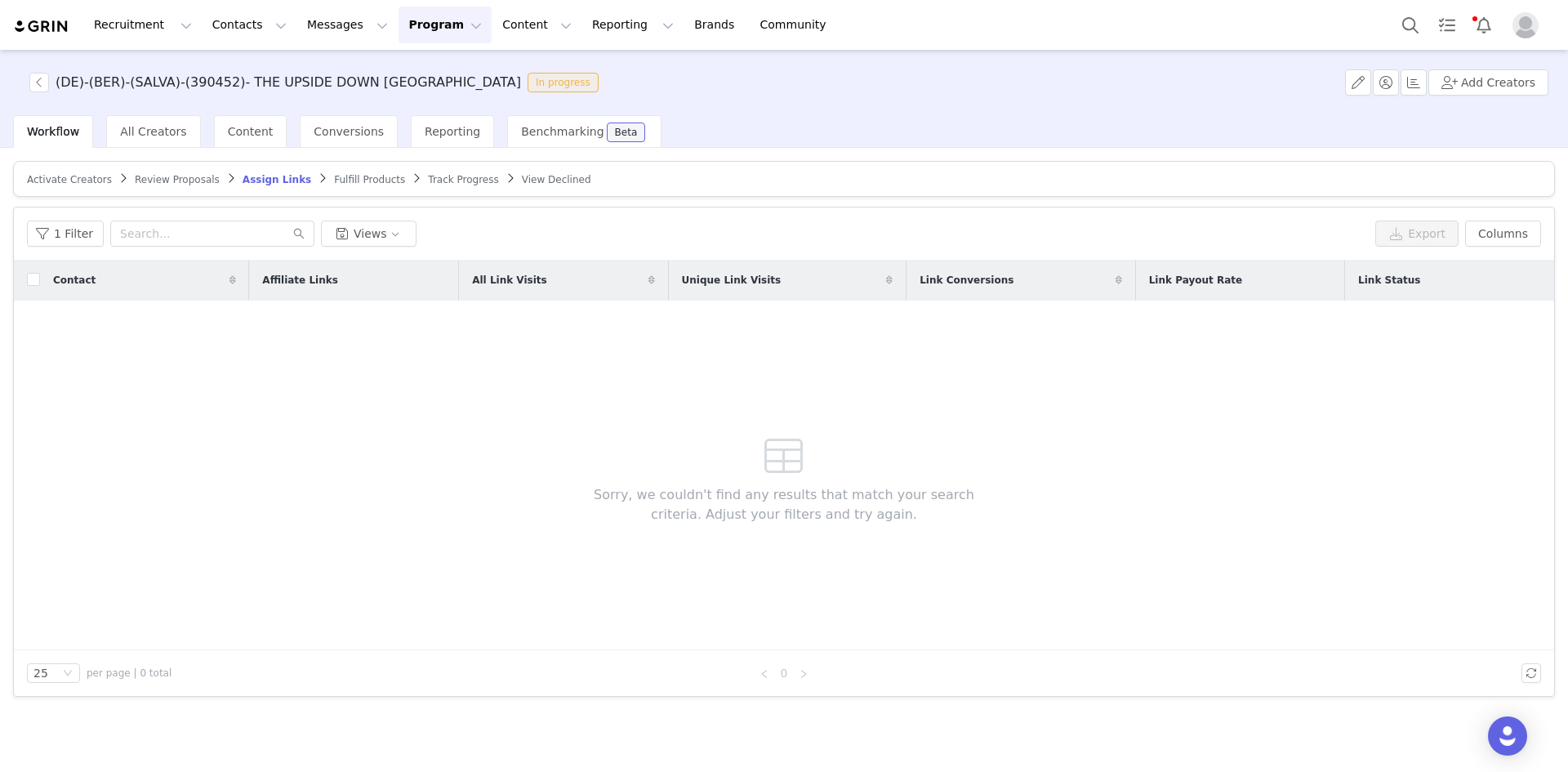
click at [62, 182] on span "Activate Creators" at bounding box center [69, 179] width 85 height 11
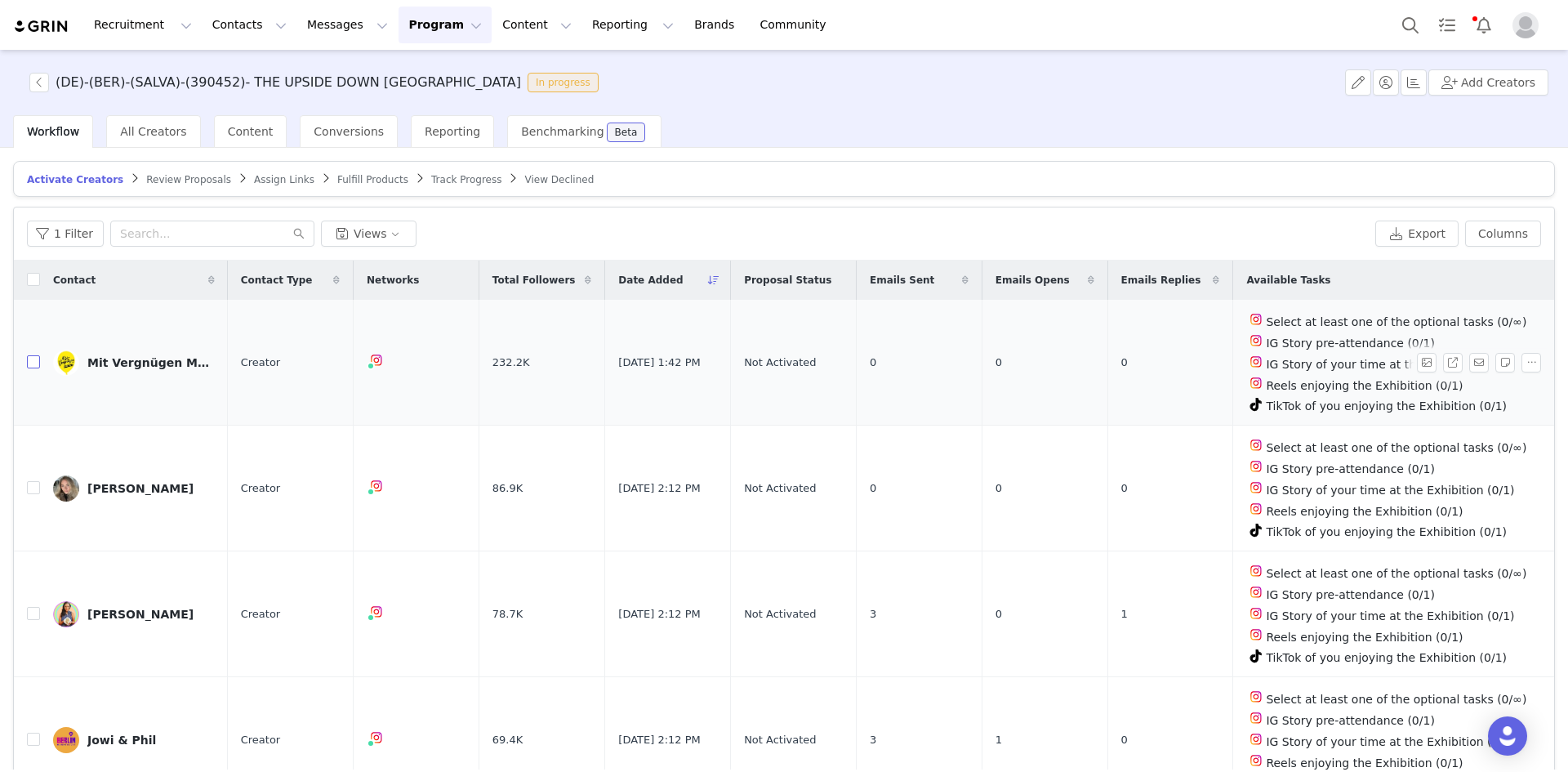
click at [33, 360] on input "checkbox" at bounding box center [33, 362] width 13 height 13
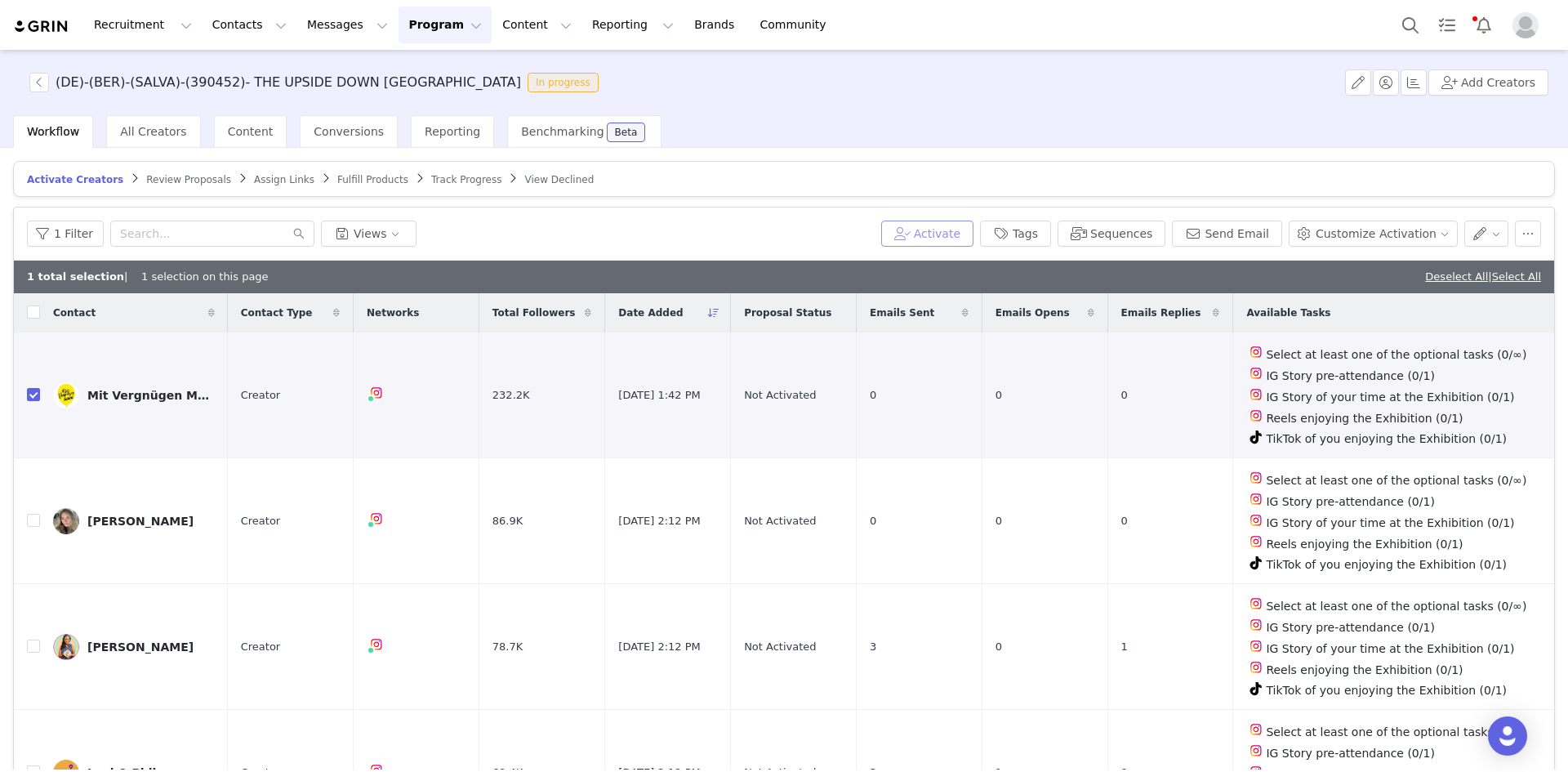
click at [939, 226] on button "Activate" at bounding box center [927, 233] width 92 height 27
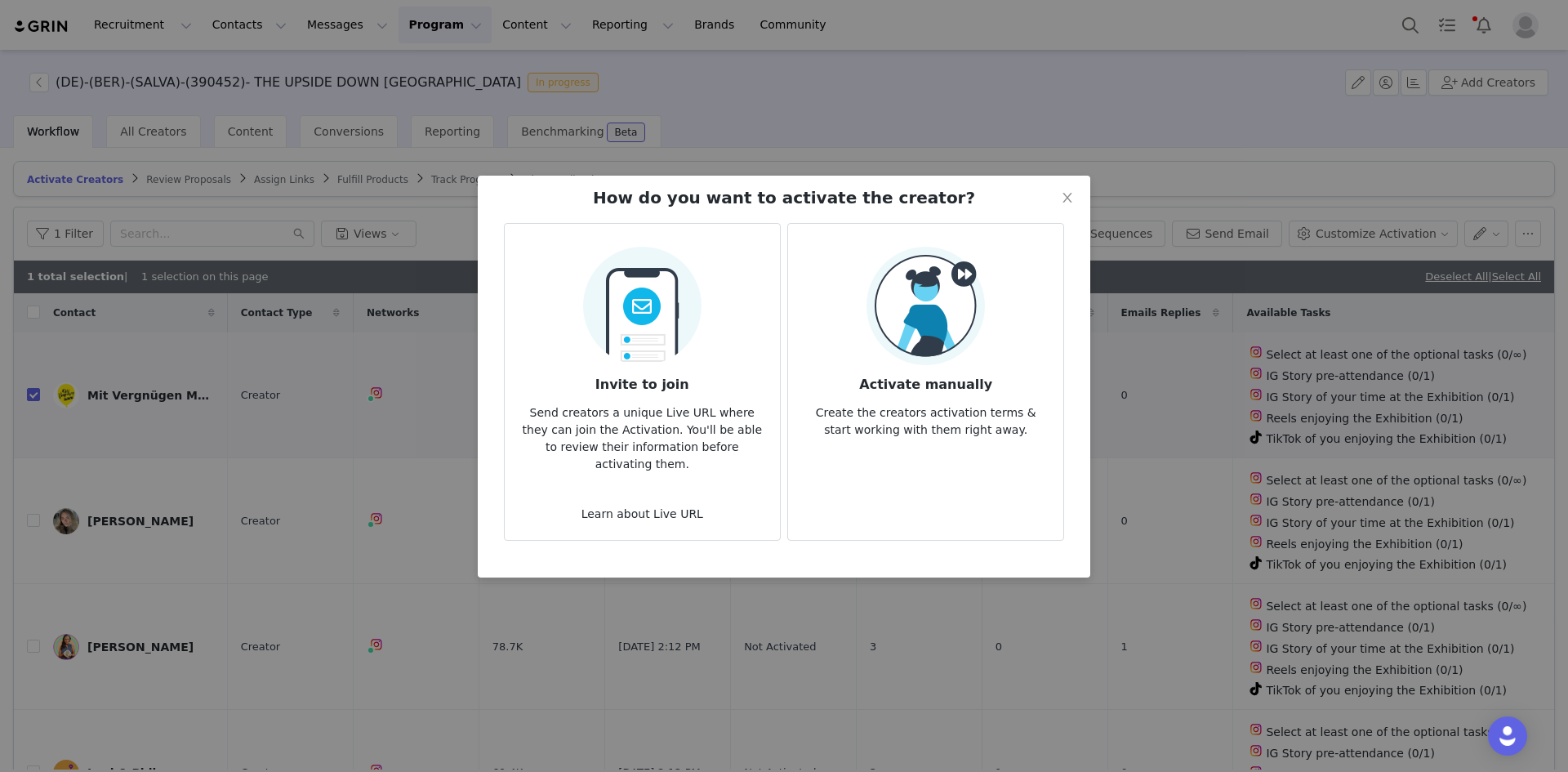
click at [915, 365] on h3 "Activate manually" at bounding box center [925, 380] width 249 height 29
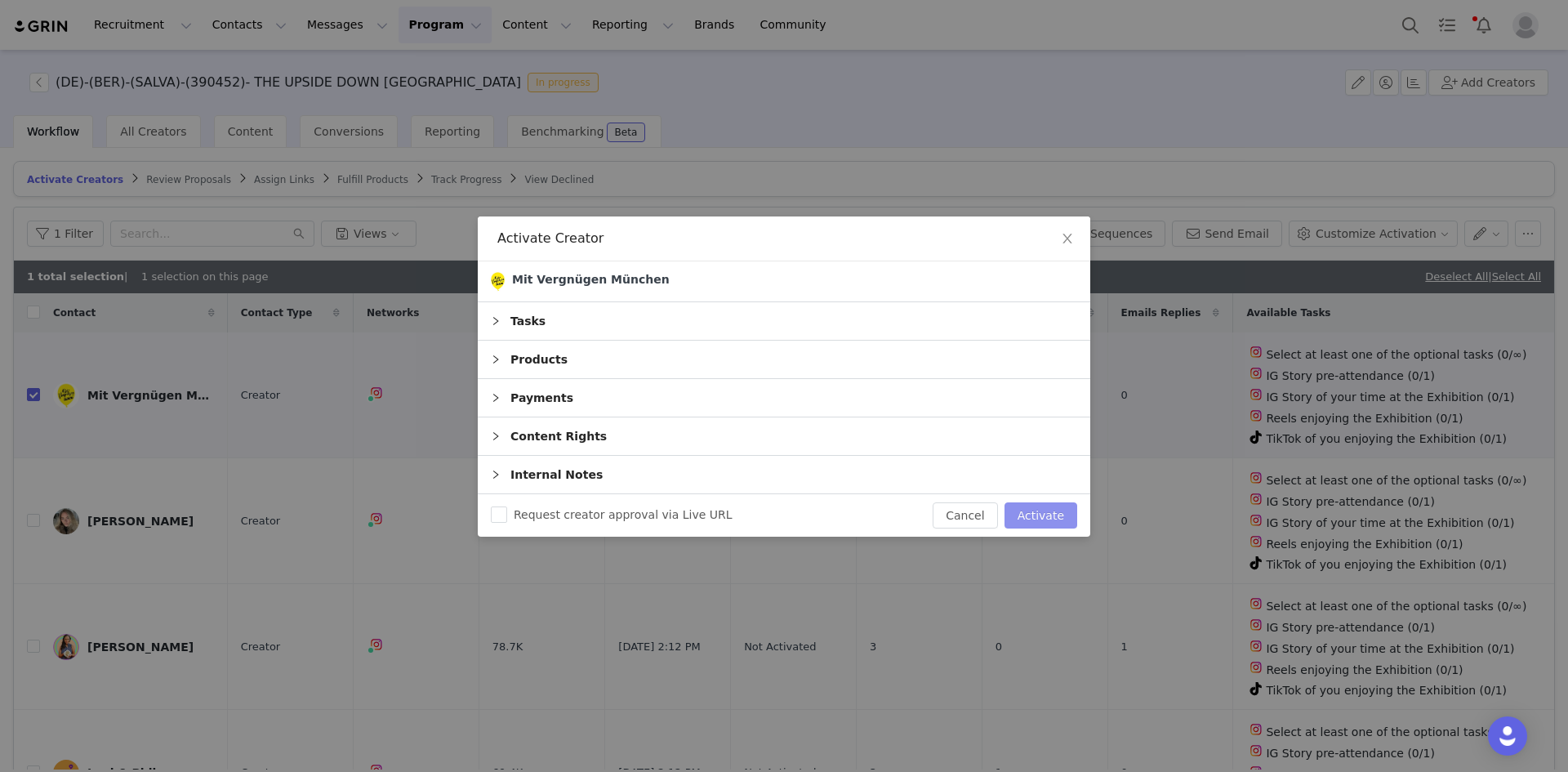
click at [1033, 513] on button "Activate" at bounding box center [1040, 515] width 73 height 27
checkbox input "false"
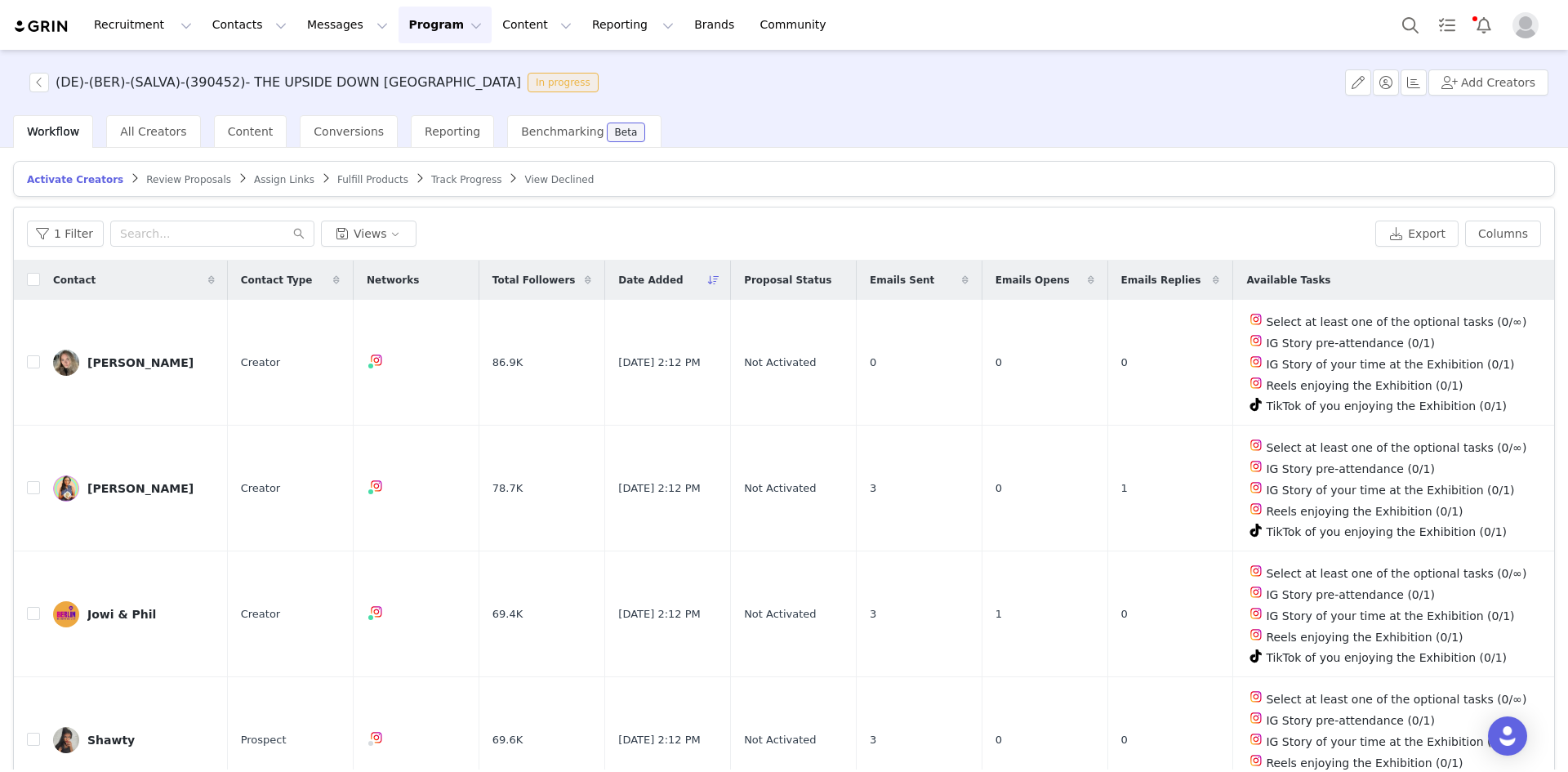
click at [254, 183] on span "Assign Links" at bounding box center [284, 179] width 61 height 11
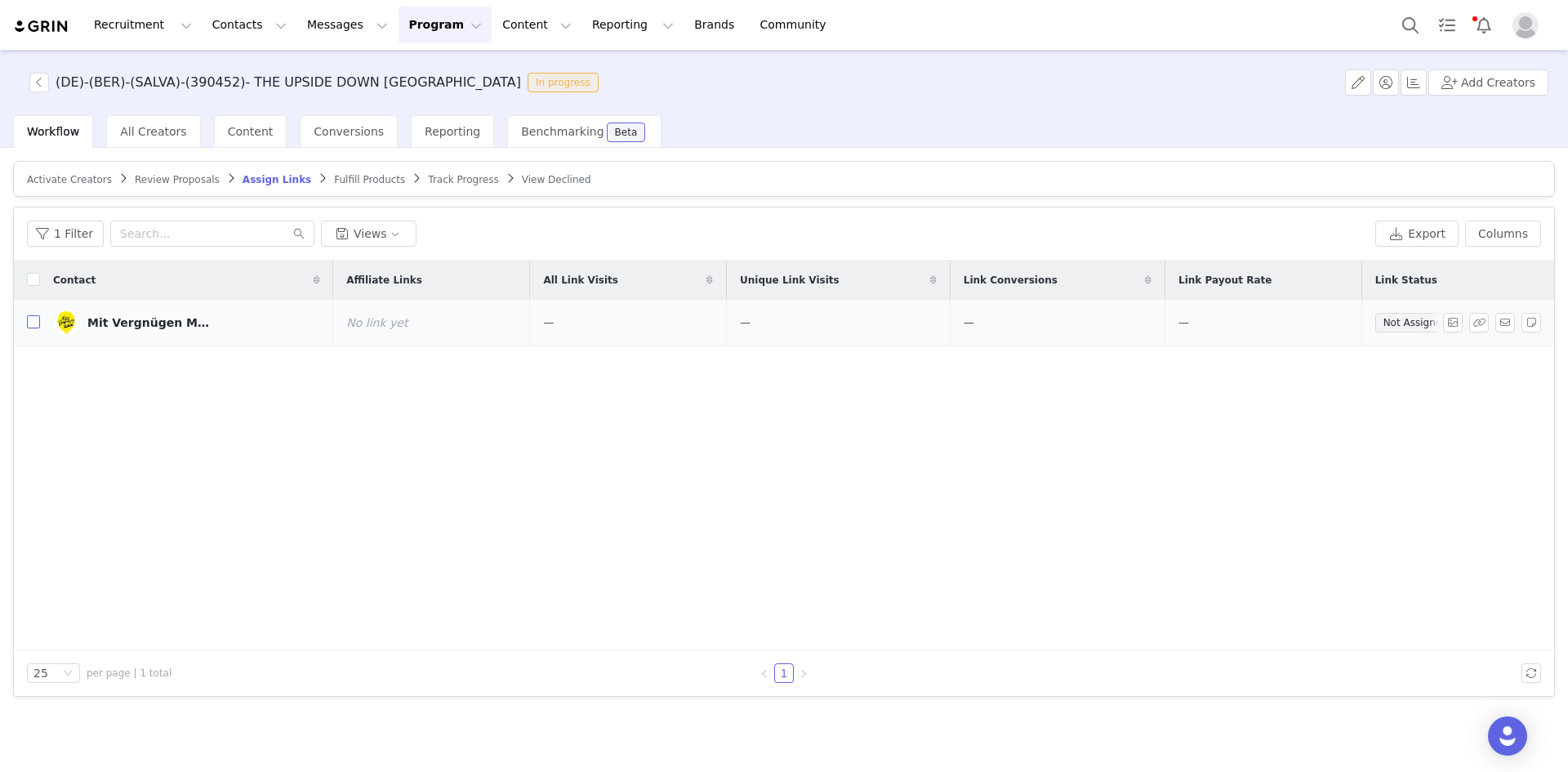
click at [32, 319] on input "checkbox" at bounding box center [33, 321] width 13 height 13
checkbox input "true"
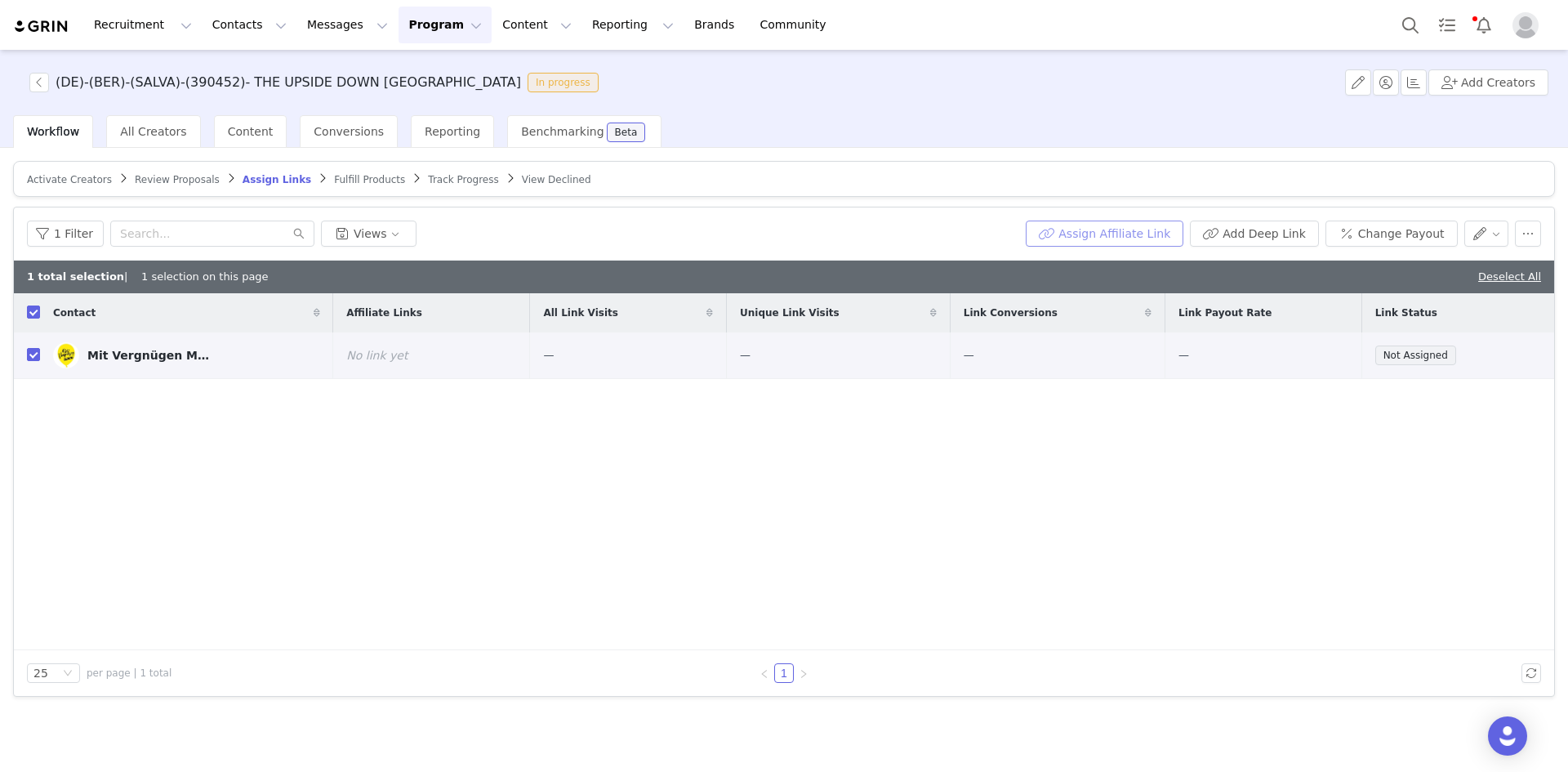
click at [1147, 235] on button "Assign Affiliate Link" at bounding box center [1104, 233] width 158 height 27
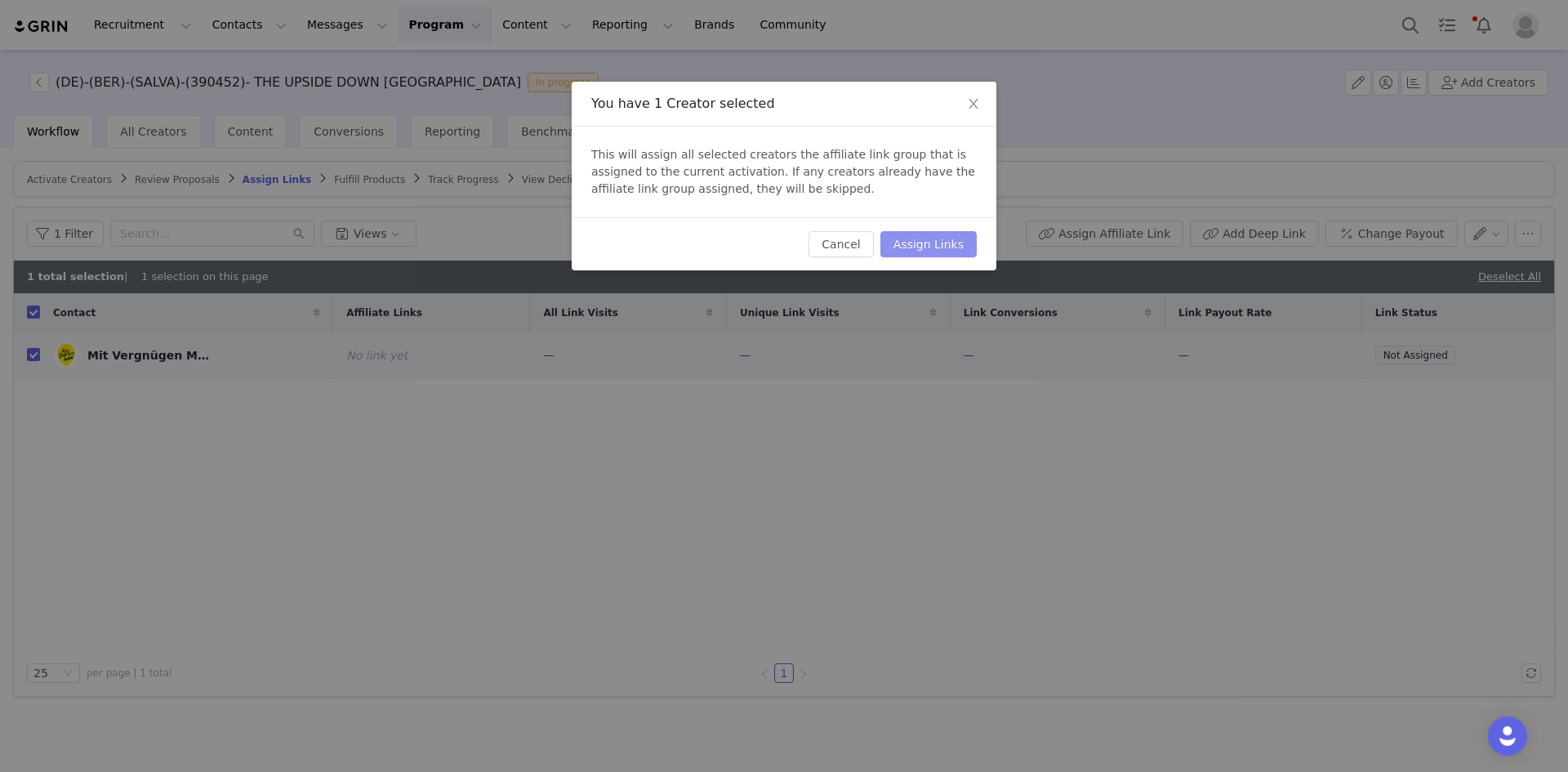
click at [923, 252] on button "Assign Links" at bounding box center [928, 244] width 97 height 27
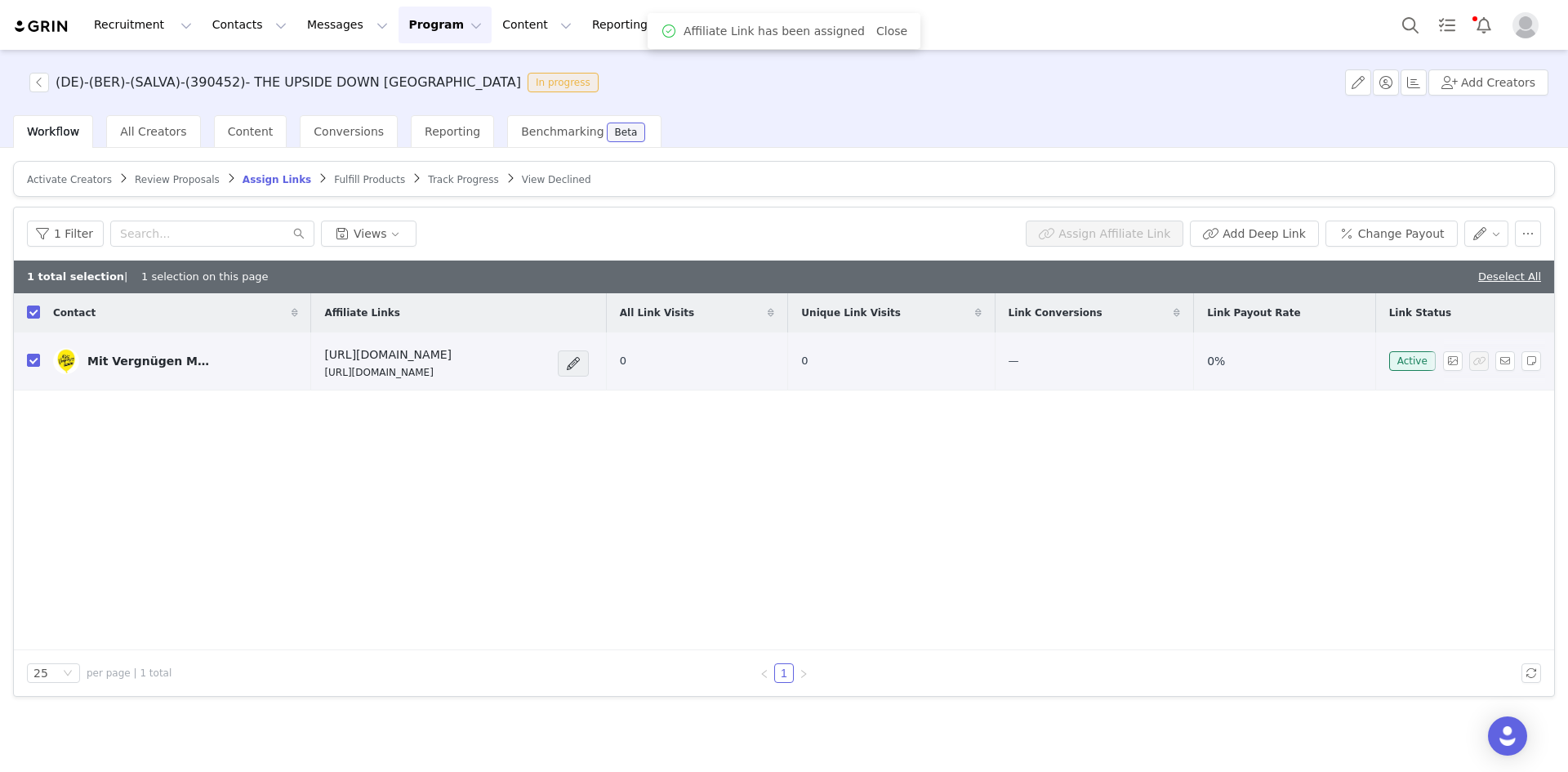
drag, startPoint x: 542, startPoint y: 372, endPoint x: 297, endPoint y: 374, distance: 245.0
click at [311, 374] on td "[URL][DOMAIN_NAME] [URL][DOMAIN_NAME]" at bounding box center [458, 362] width 295 height 58
copy p "[URL][DOMAIN_NAME]"
click at [38, 310] on input "checkbox" at bounding box center [33, 312] width 13 height 13
checkbox input "false"
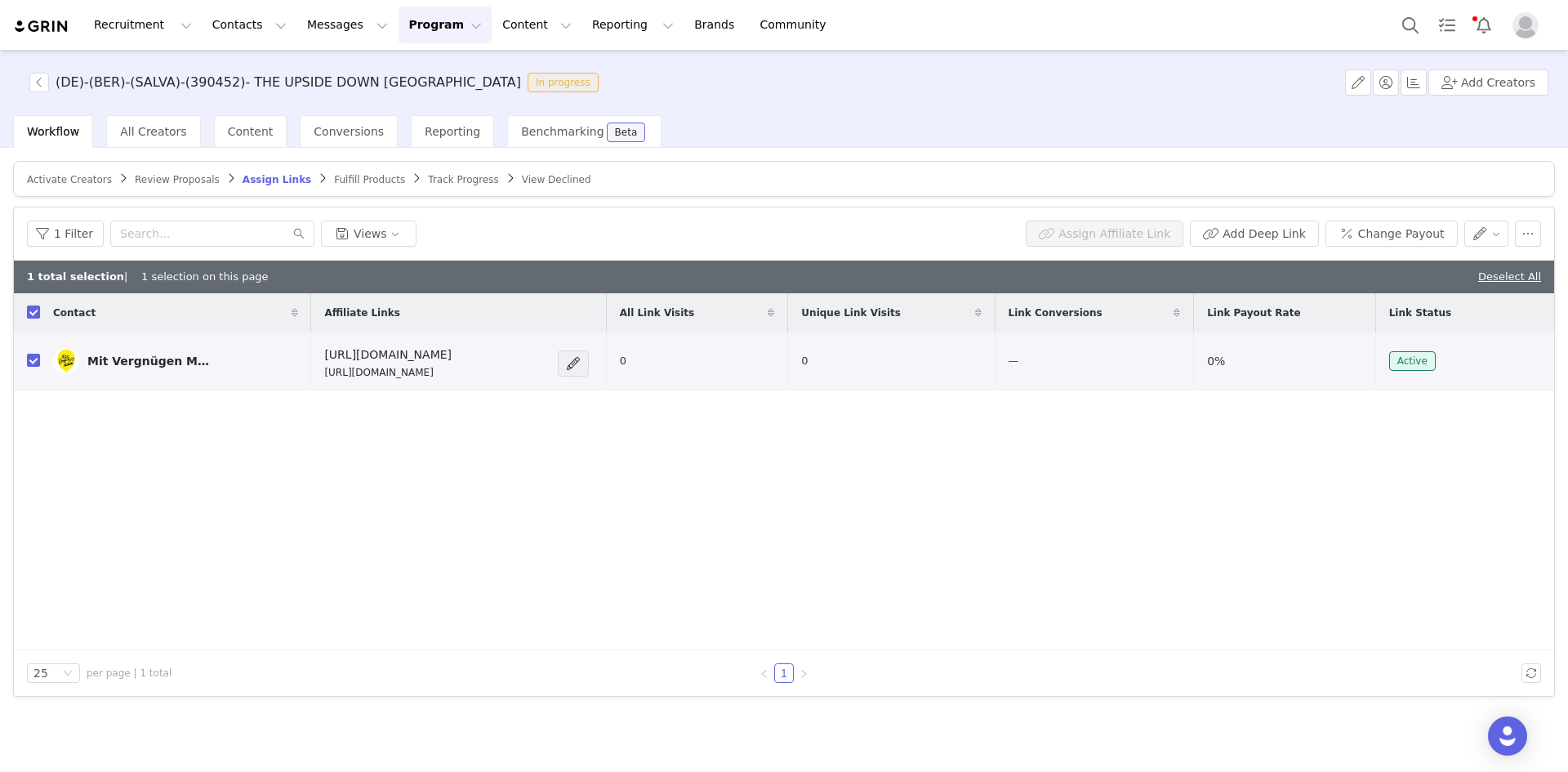
checkbox input "false"
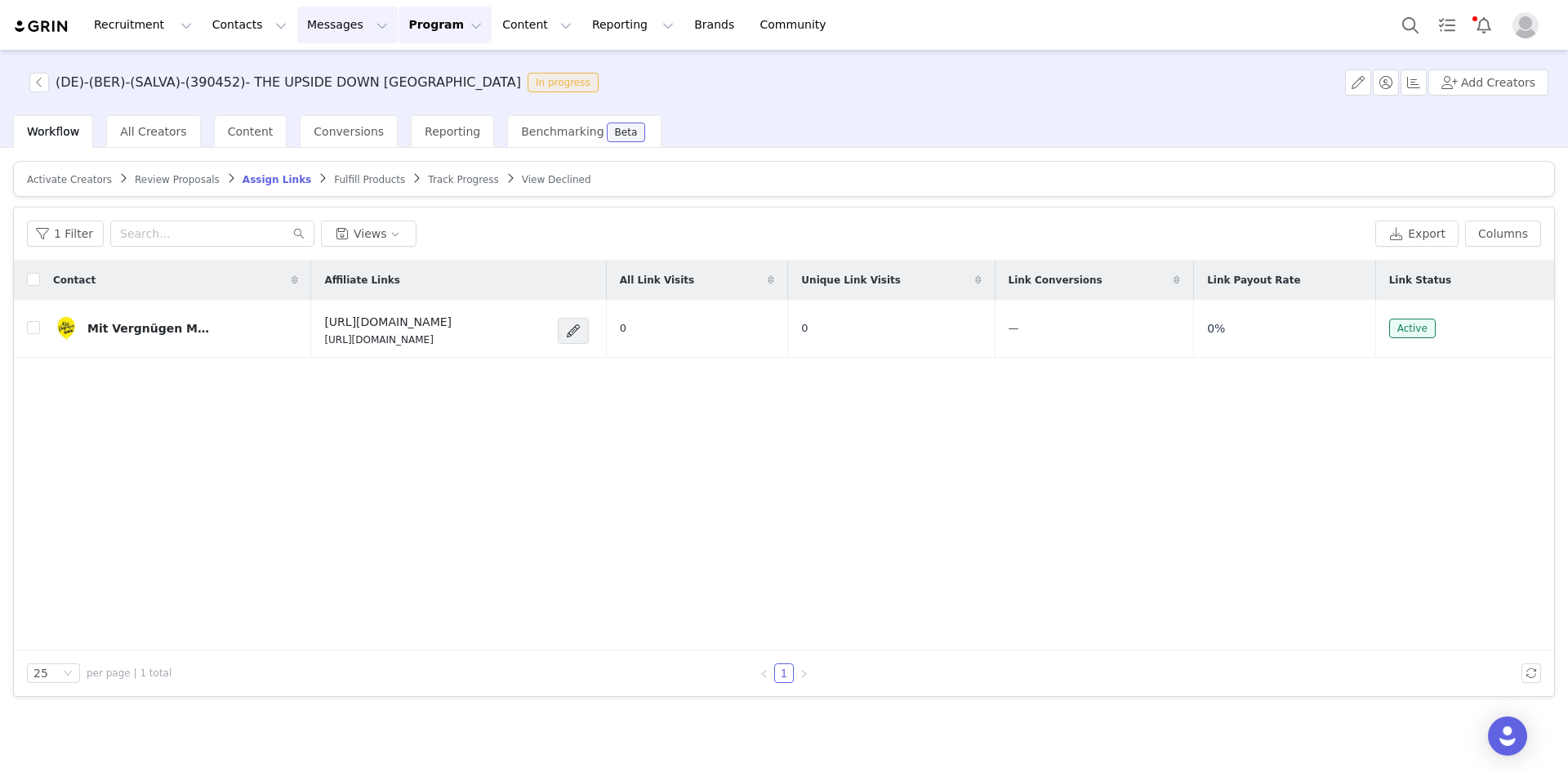
click at [302, 30] on button "Messages Messages" at bounding box center [347, 25] width 100 height 37
click at [313, 61] on link "Dashboard" at bounding box center [335, 72] width 129 height 30
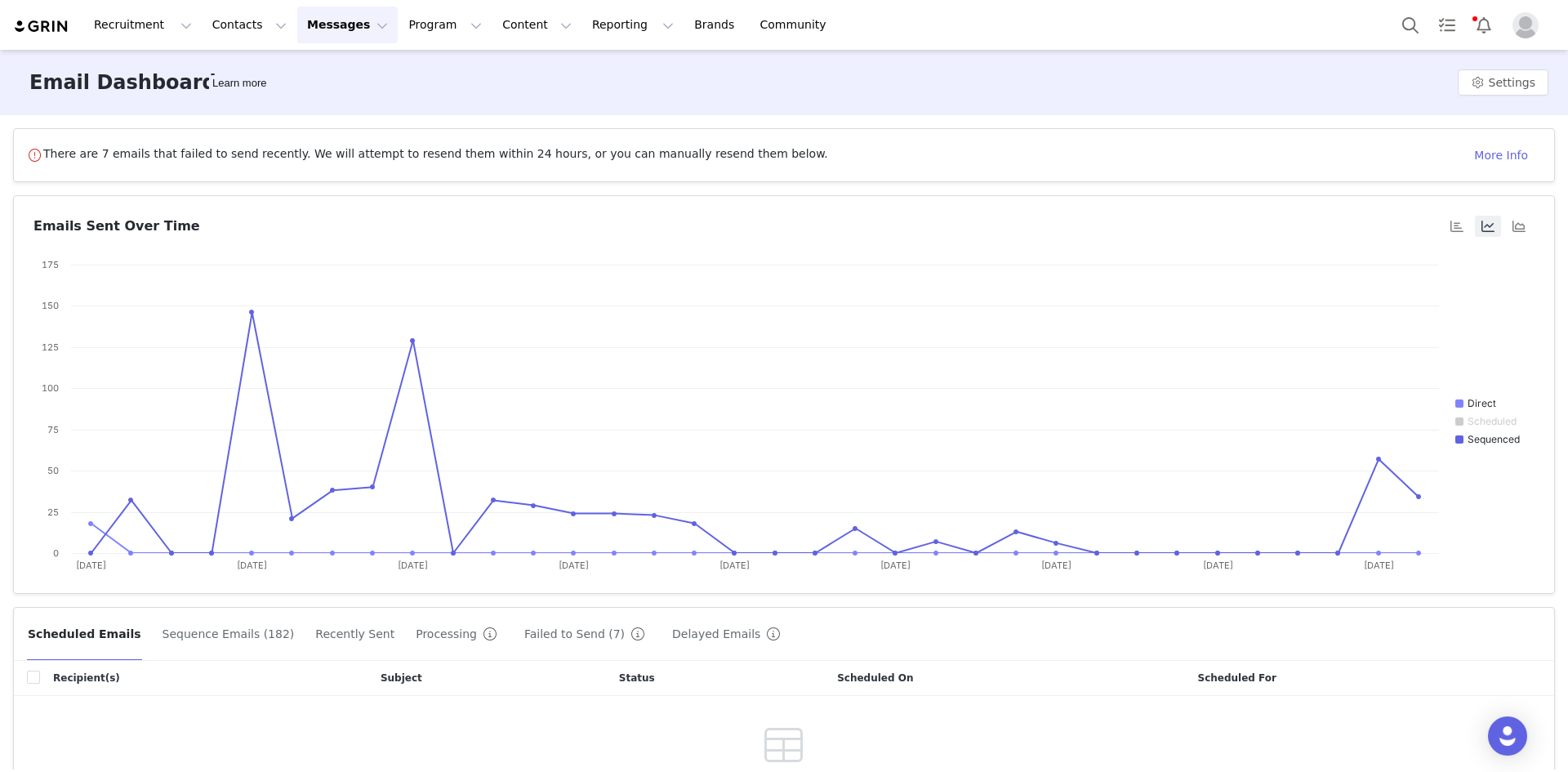
click at [307, 23] on button "Messages Messages" at bounding box center [347, 25] width 100 height 37
click at [318, 161] on p "Sequences" at bounding box center [314, 163] width 62 height 17
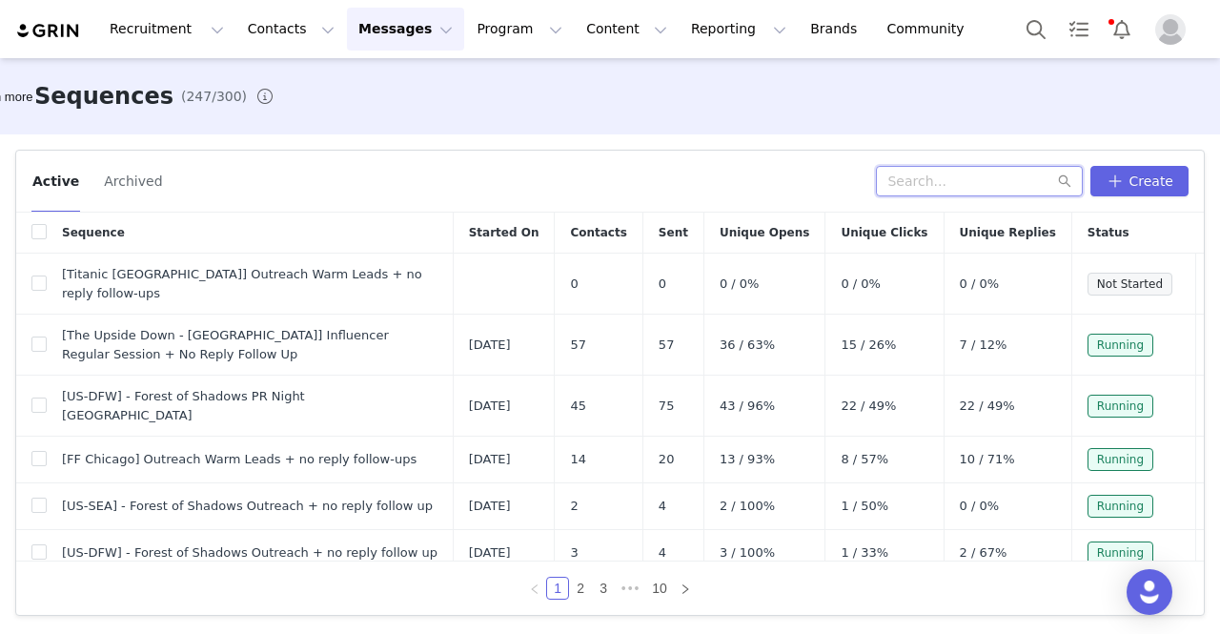
click at [967, 174] on input "text" at bounding box center [979, 181] width 207 height 31
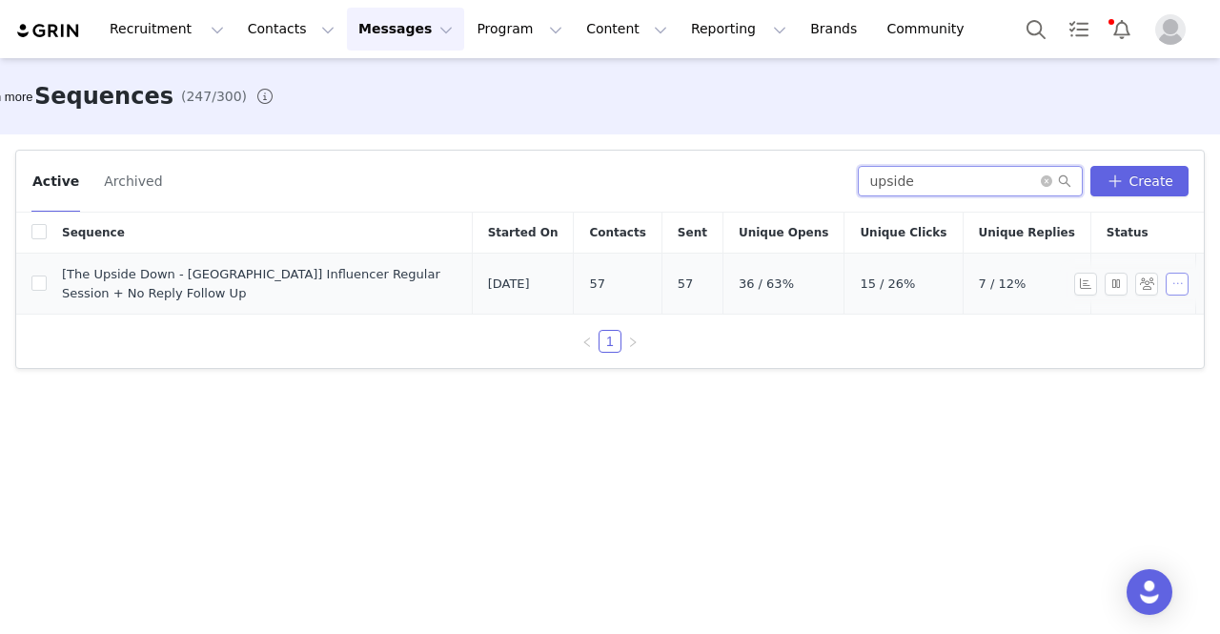
type input "upside"
click at [1177, 276] on button "button" at bounding box center [1177, 284] width 23 height 23
click at [1141, 307] on link "Edit" at bounding box center [1143, 310] width 110 height 31
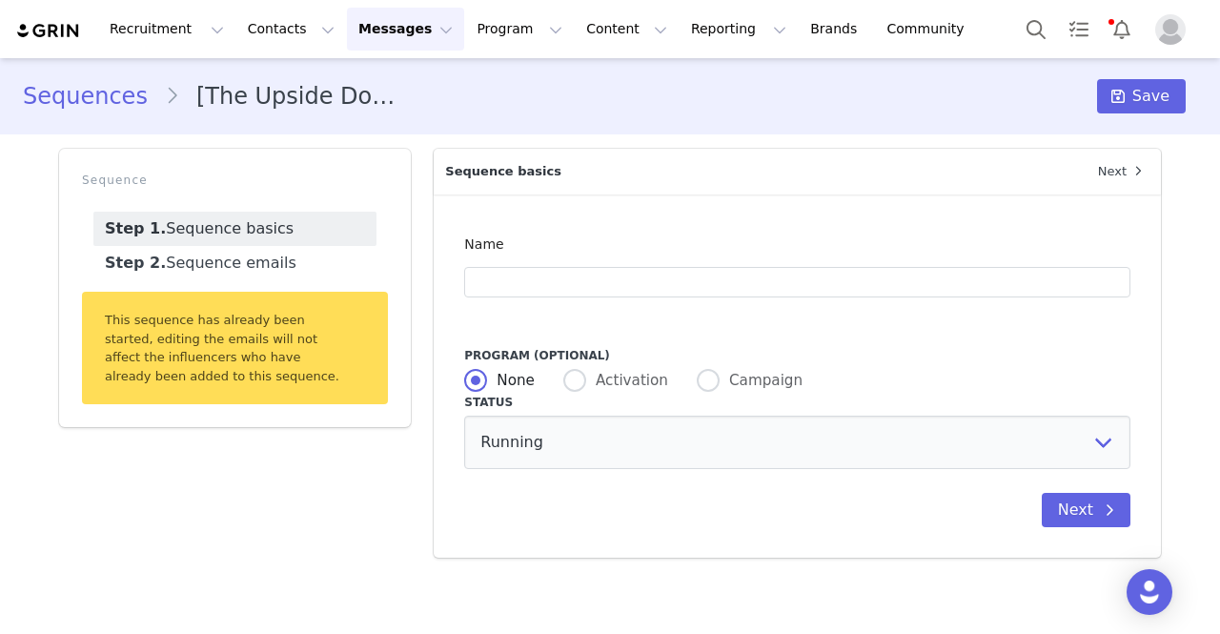
type input "[The Upside Down - [GEOGRAPHIC_DATA]] Influencer Regular Session + No Reply Fol…"
type input "Exclusive Invite [GEOGRAPHIC_DATA] – The Upside Down x [instagram_username] ✨"
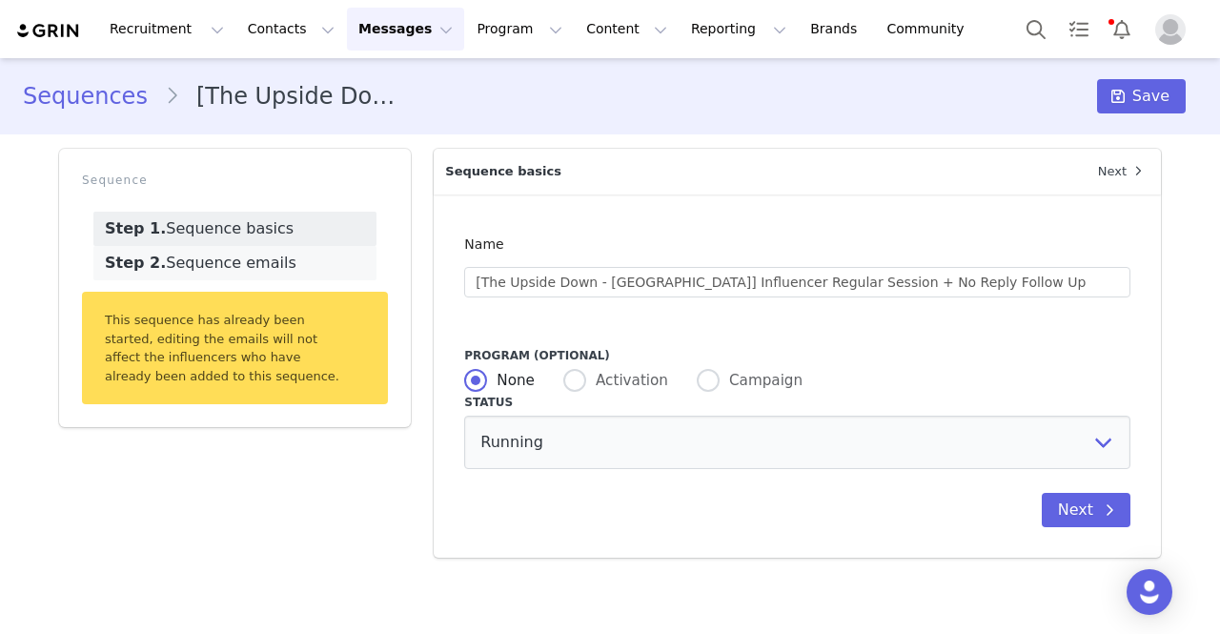
click at [240, 270] on link "Step 2. Sequence emails" at bounding box center [234, 263] width 283 height 34
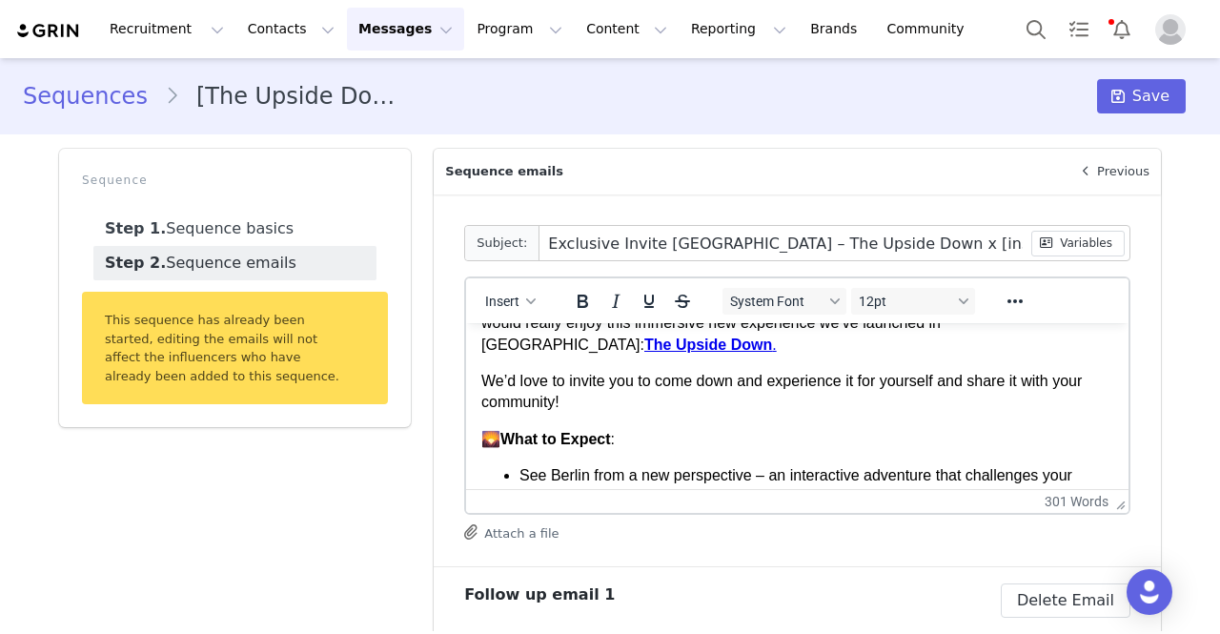
scroll to position [95, 0]
